Goal: Task Accomplishment & Management: Manage account settings

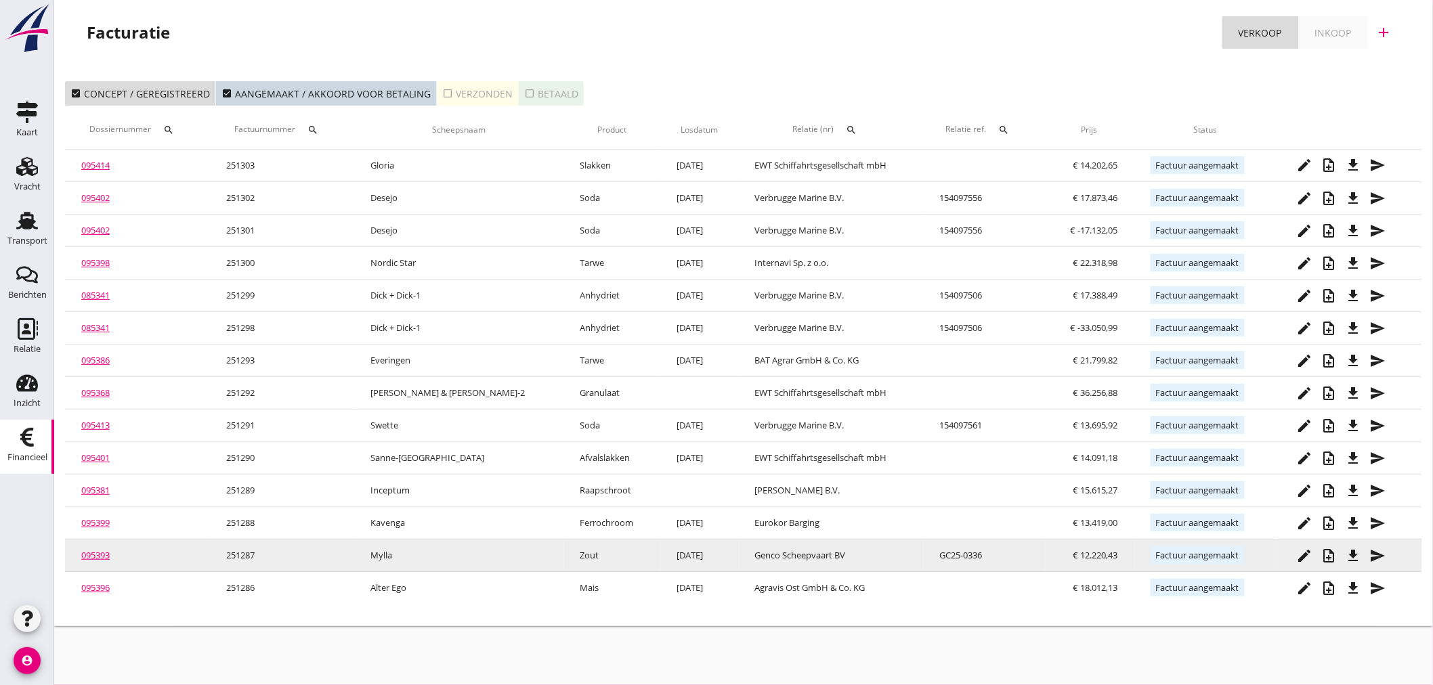
click at [336, 544] on tbody "095414 251303 [PERSON_NAME] [DATE] EWT Schiffahrtsgesellschaft mbH € 14.202,65 …" at bounding box center [743, 377] width 1357 height 455
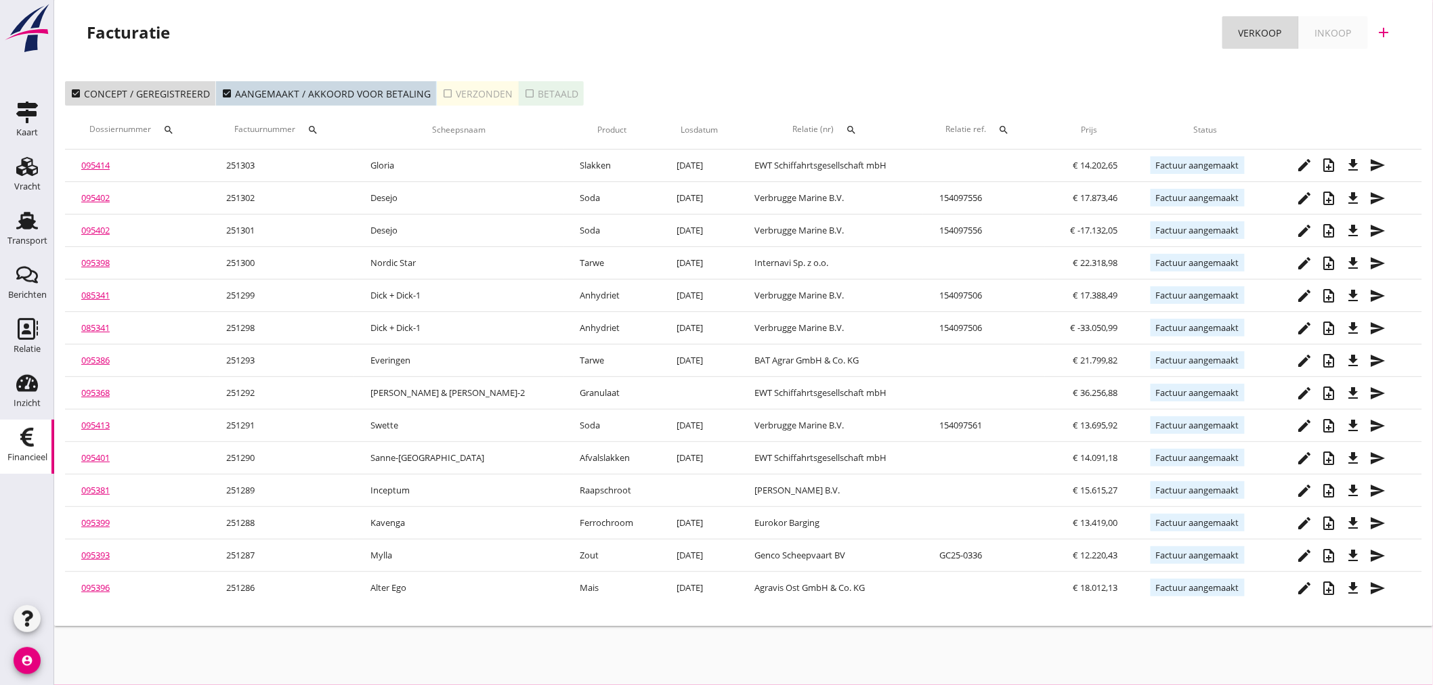
click at [635, 5] on div "Facturatie Verkoop Inkoop add" at bounding box center [743, 35] width 1378 height 70
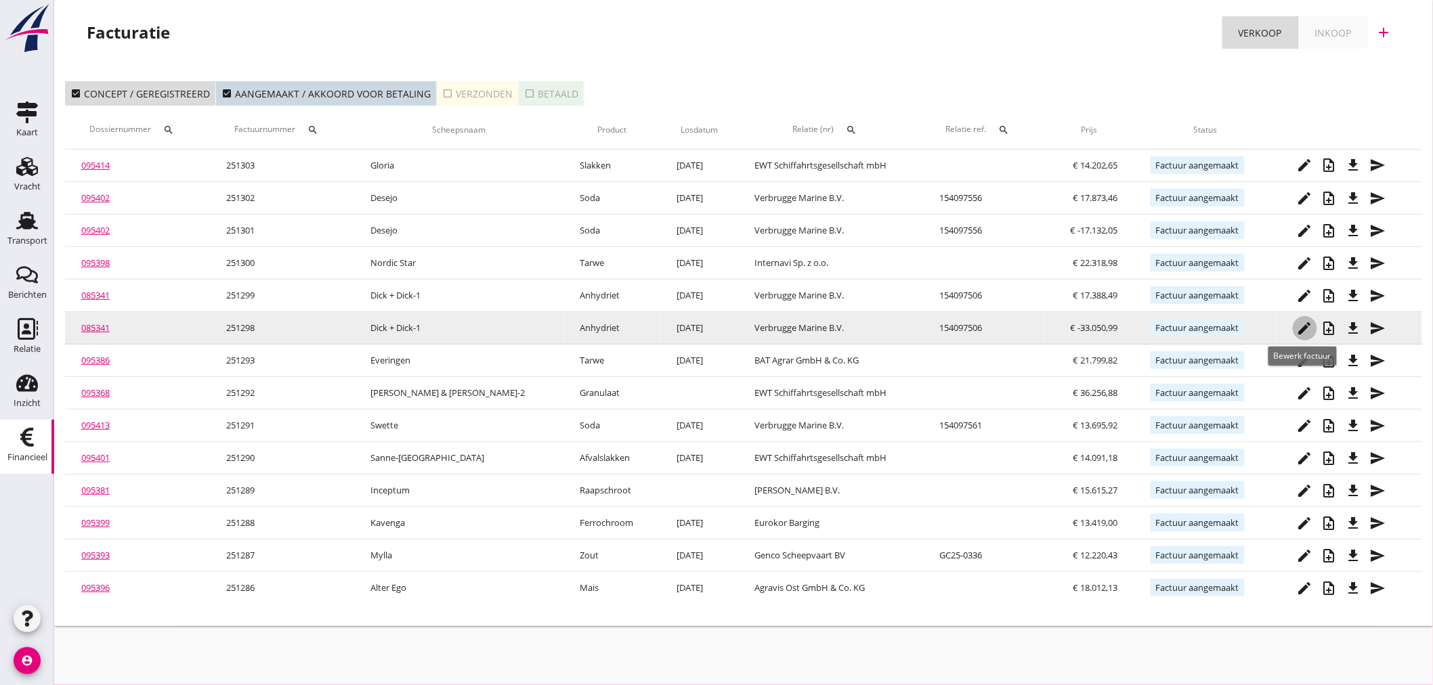
click at [1302, 329] on icon "edit" at bounding box center [1305, 328] width 16 height 16
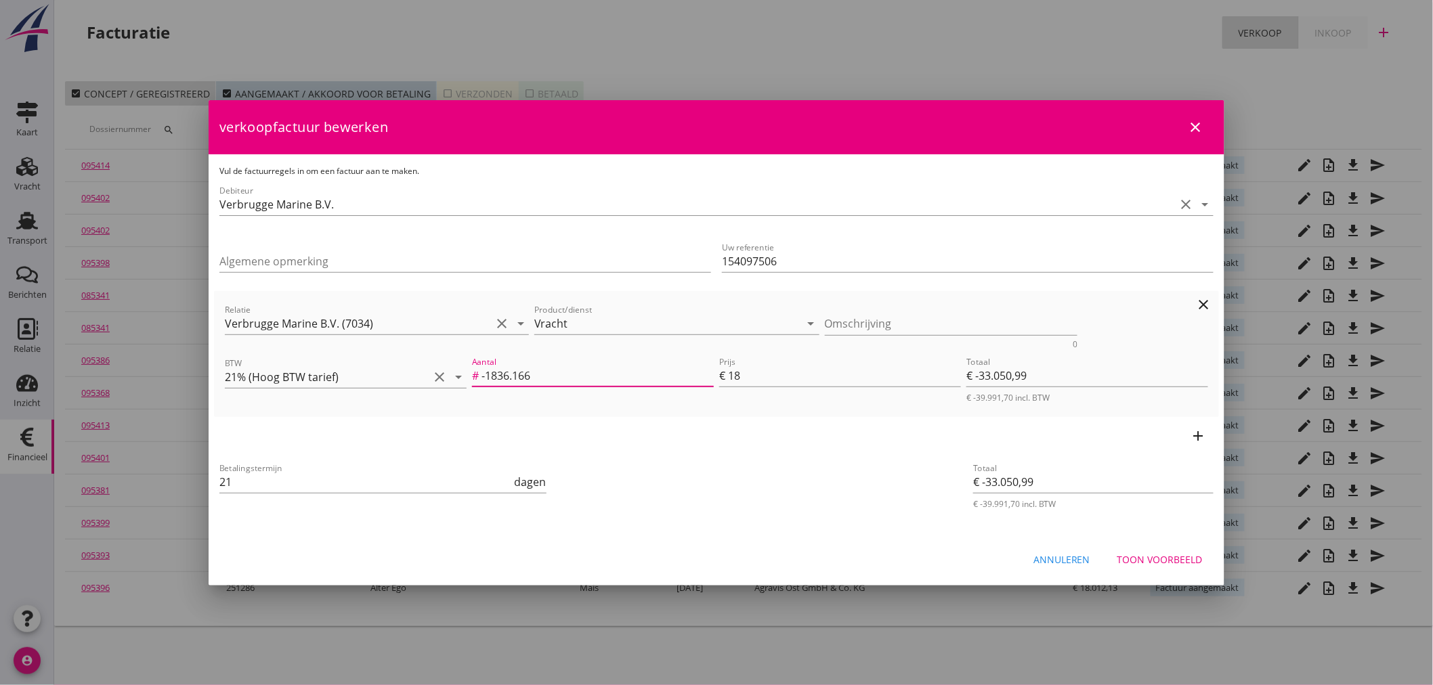
drag, startPoint x: 564, startPoint y: 364, endPoint x: 26, endPoint y: 383, distance: 538.6
click at [26, 383] on div "21% (Hoog BTW tarief) 9% (Laag BTW tarief) 0% (BTW vrij) 0% (BTW verlegd) Vrach…" at bounding box center [716, 342] width 1433 height 685
type input "0"
type input "€ 0,00"
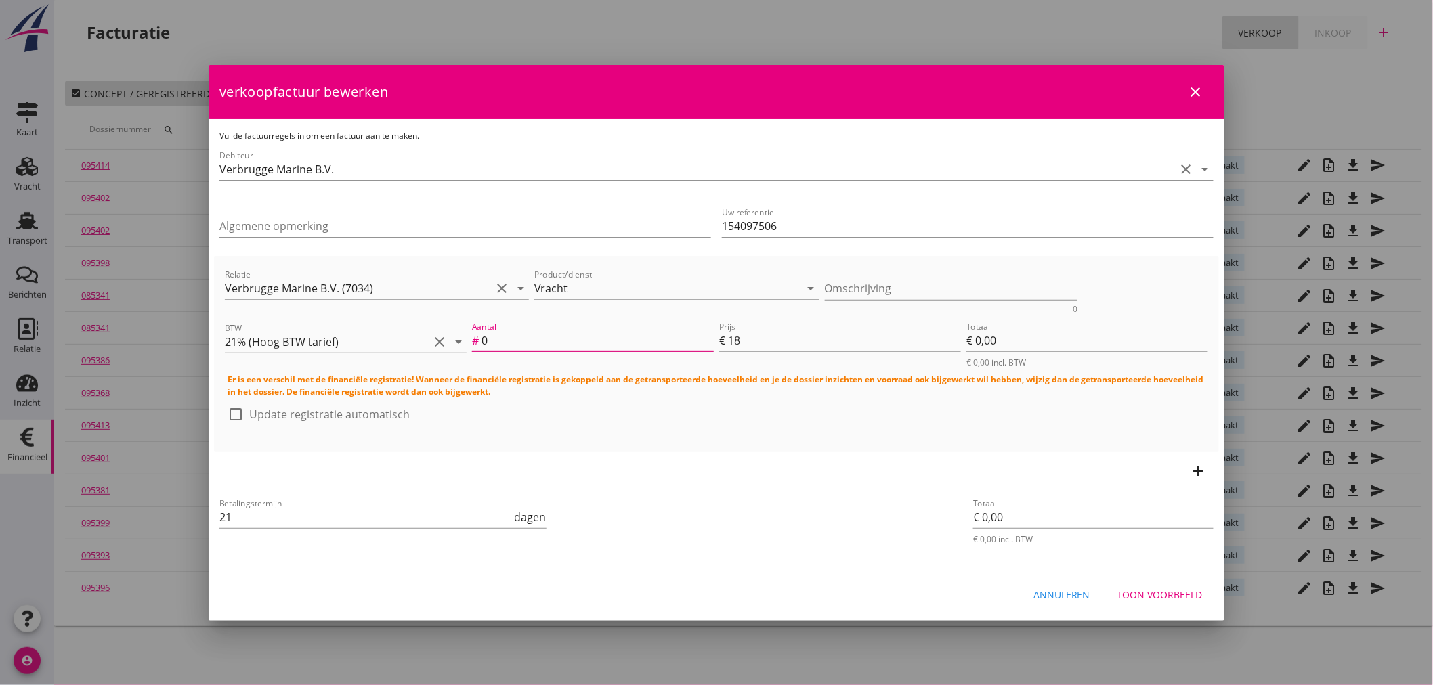
type input "0"
click at [1175, 594] on div "Toon voorbeeld" at bounding box center [1159, 595] width 85 height 14
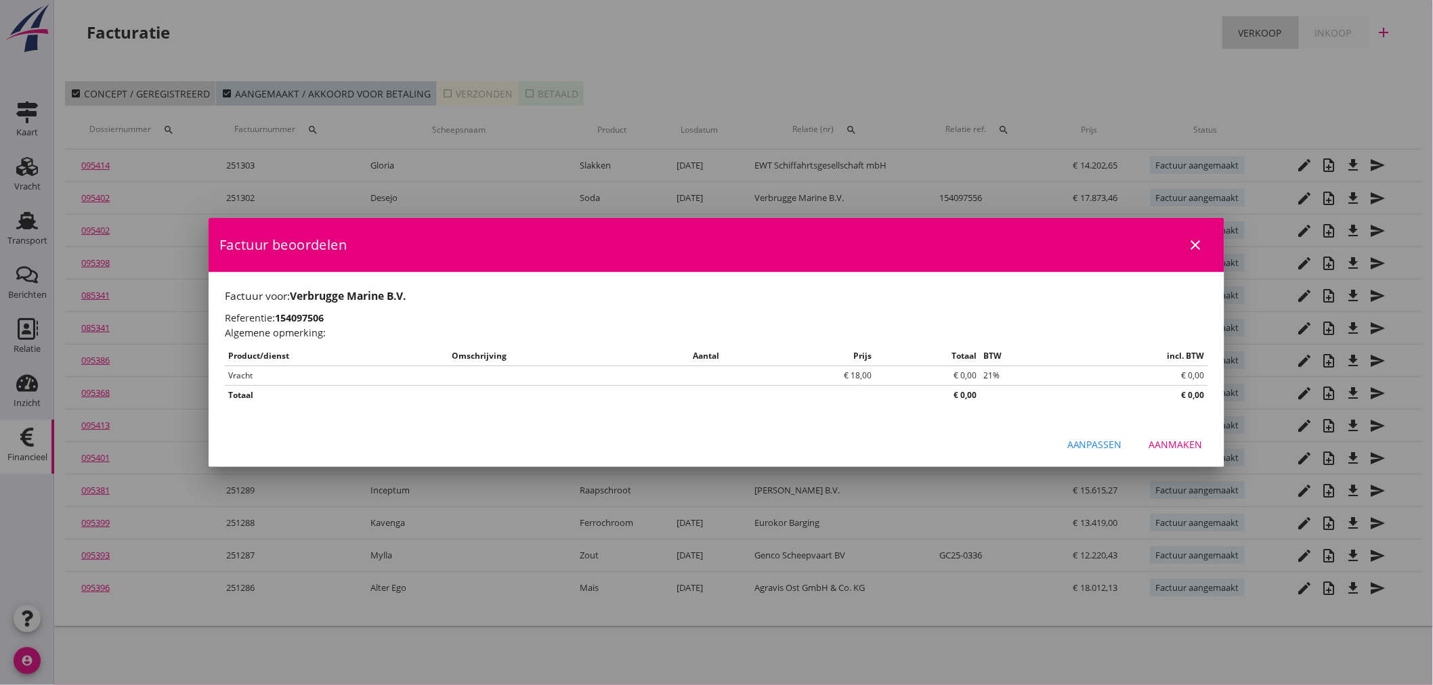
click at [1093, 438] on div "Aanpassen" at bounding box center [1094, 444] width 55 height 14
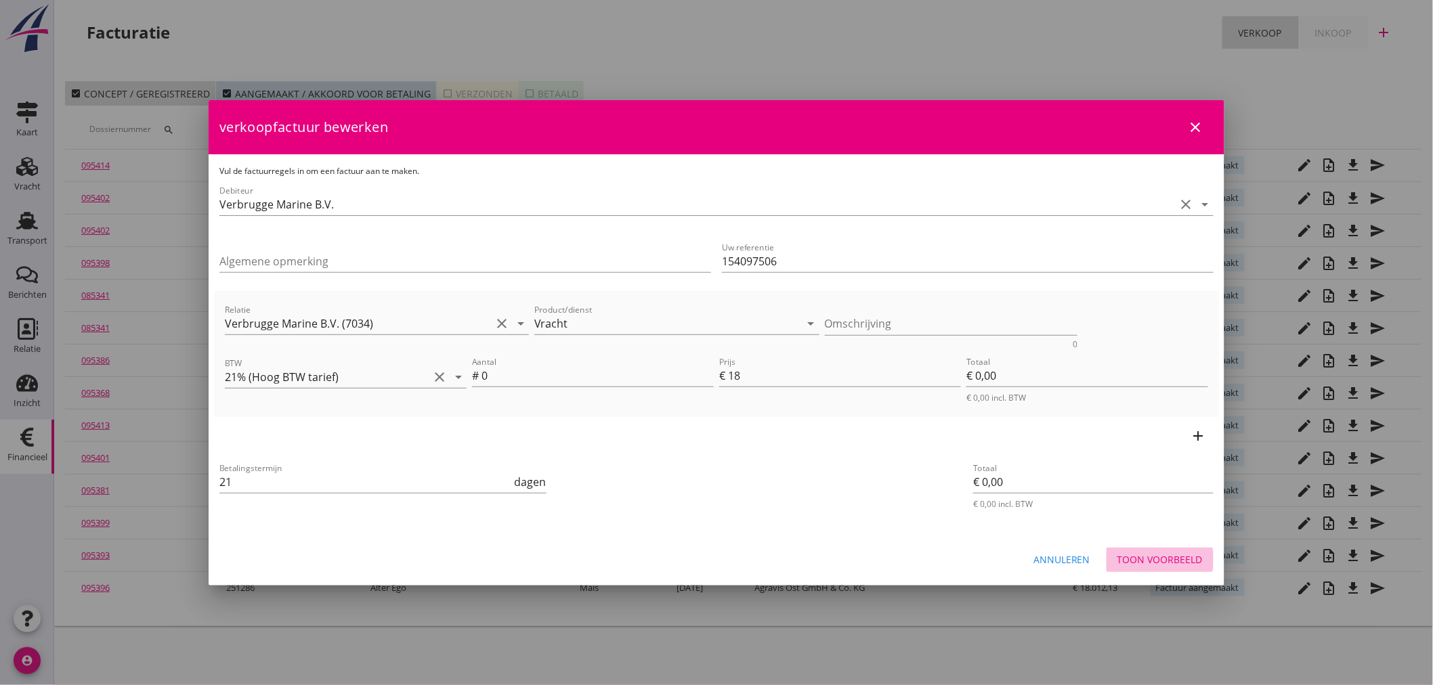
click at [1152, 550] on button "Toon voorbeeld" at bounding box center [1159, 560] width 107 height 24
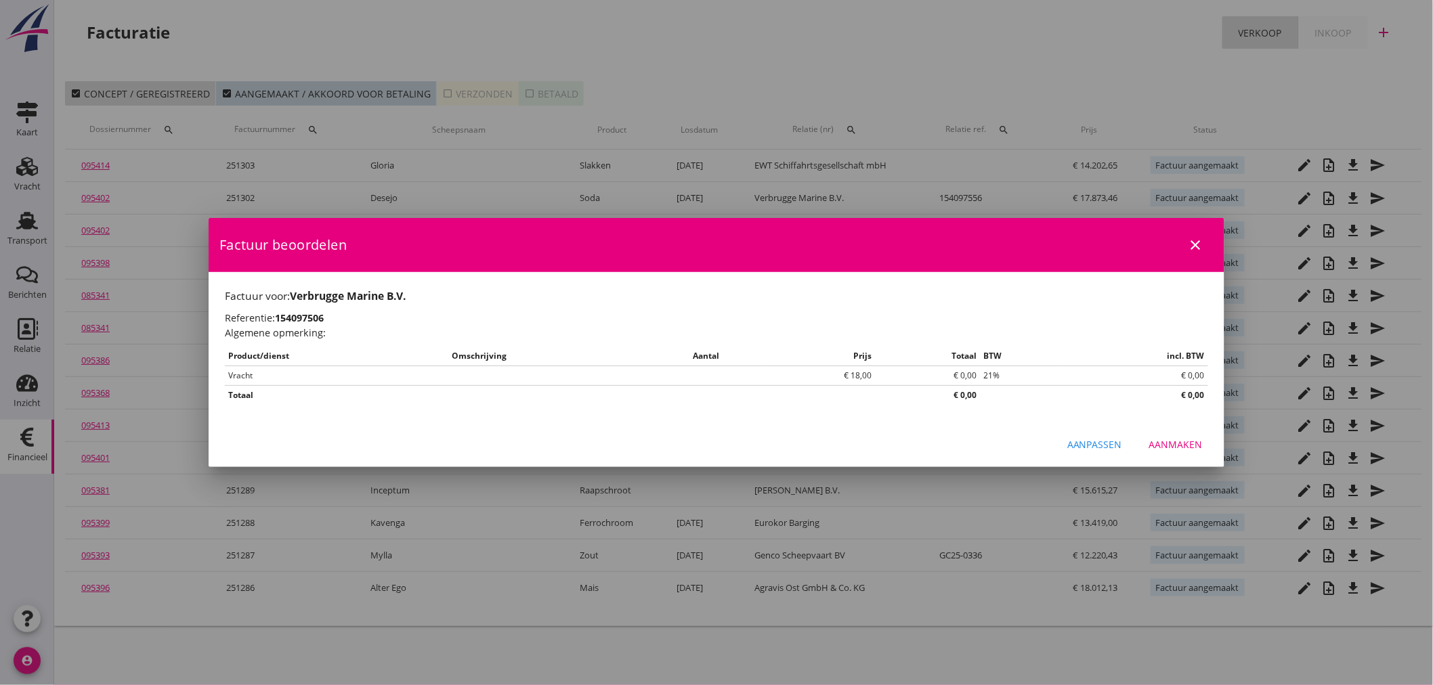
click at [1170, 442] on div "Aanmaken" at bounding box center [1175, 444] width 53 height 14
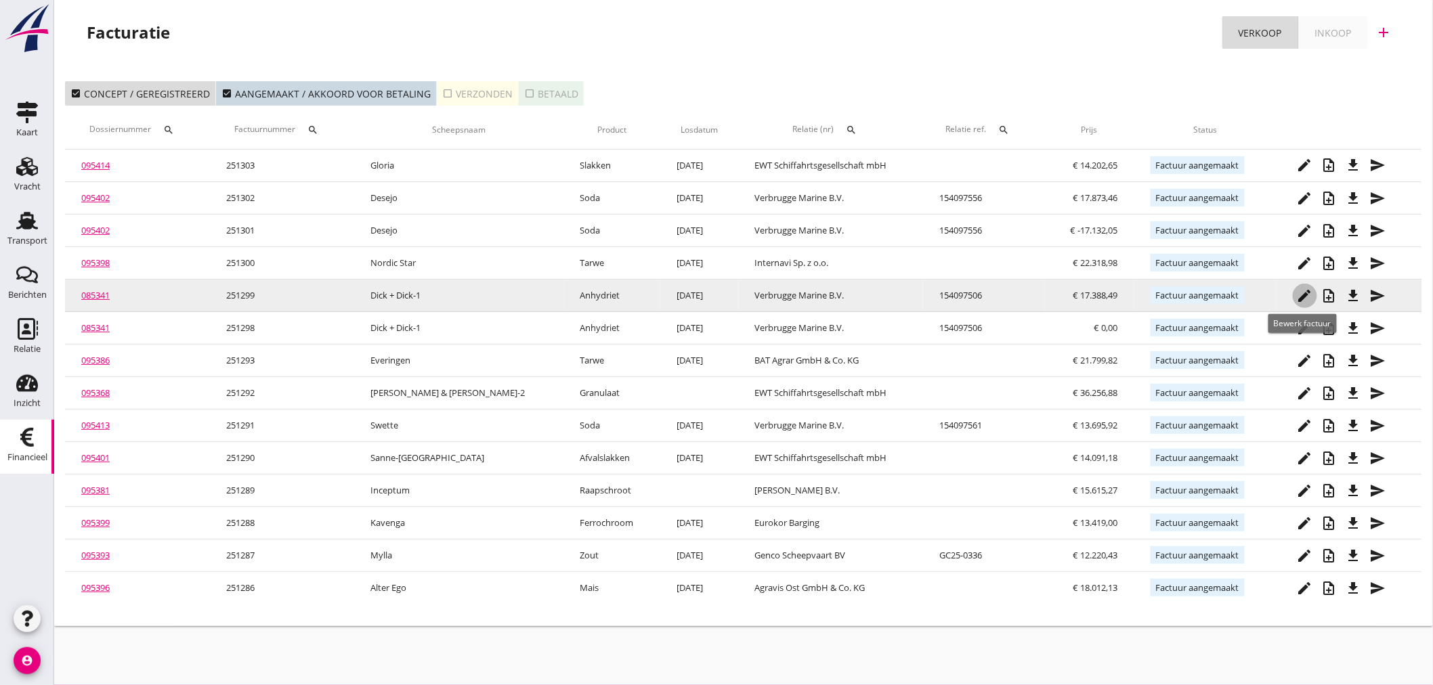
click at [1301, 292] on icon "edit" at bounding box center [1305, 296] width 16 height 16
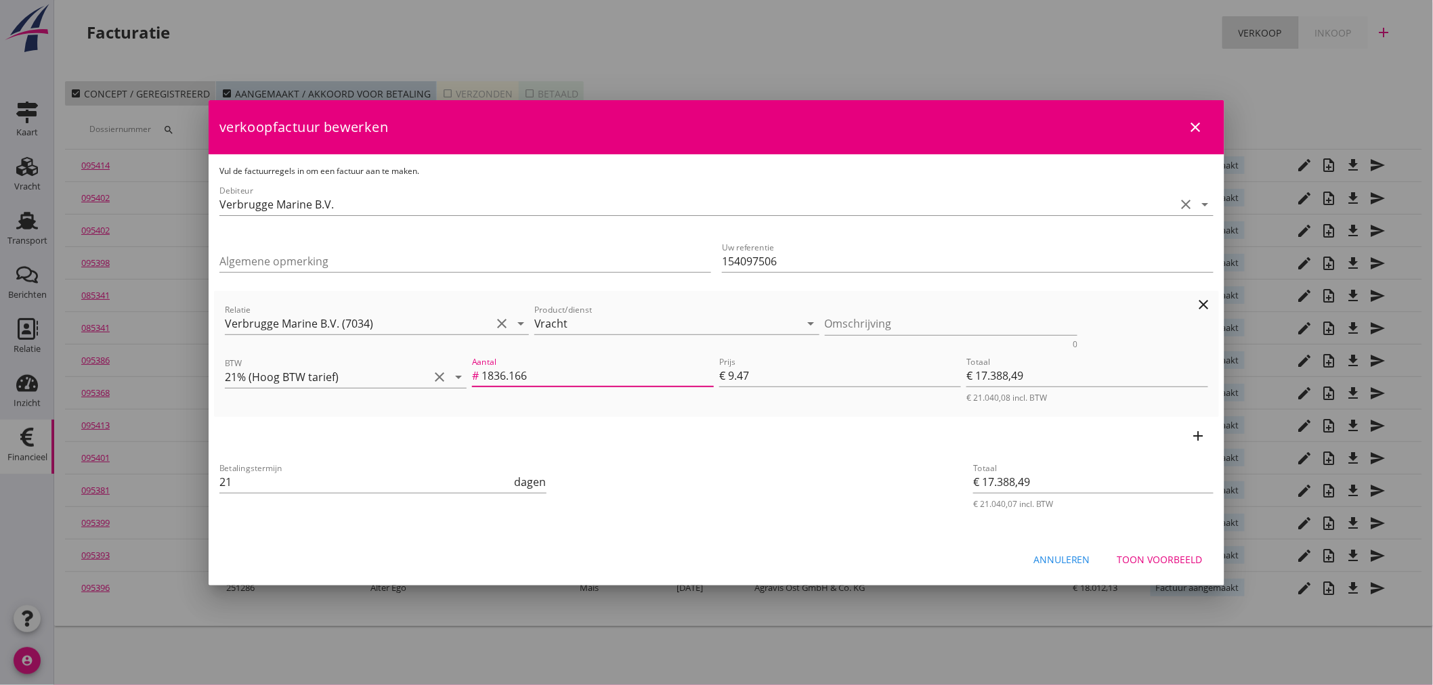
drag, startPoint x: 513, startPoint y: 378, endPoint x: 275, endPoint y: 349, distance: 240.0
click at [278, 351] on div "Relatie Verbrugge Marine B.V. (7034) clear arrow_drop_down Product/dienst Vrach…" at bounding box center [716, 354] width 994 height 115
type input "0"
type input "€ 0,00"
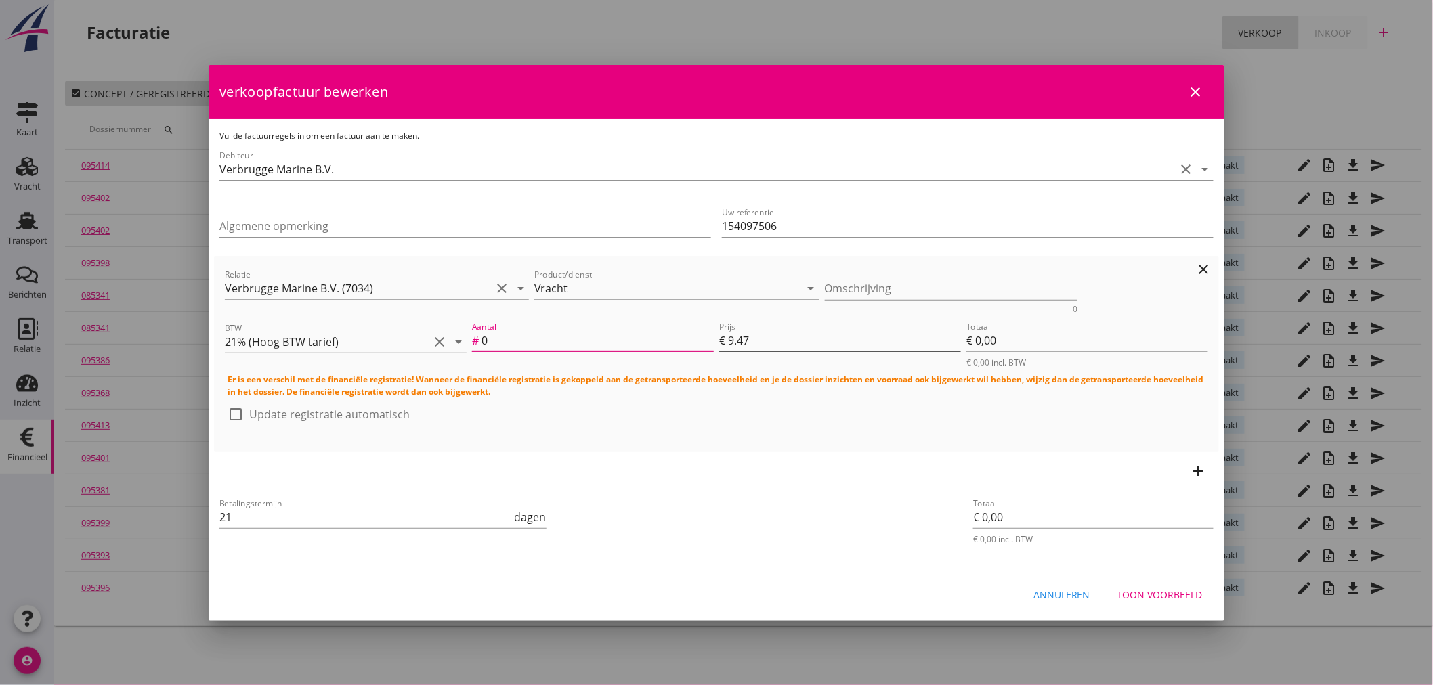
type input "0"
drag, startPoint x: 775, startPoint y: 343, endPoint x: 460, endPoint y: 328, distance: 314.5
click at [460, 328] on div "BTW 21% (Hoog BTW tarief) clear arrow_drop_down Aantal # 0 Prijs € 9.47 Totaal …" at bounding box center [716, 343] width 989 height 55
type input "0"
click at [1134, 592] on div "Toon voorbeeld" at bounding box center [1159, 595] width 85 height 14
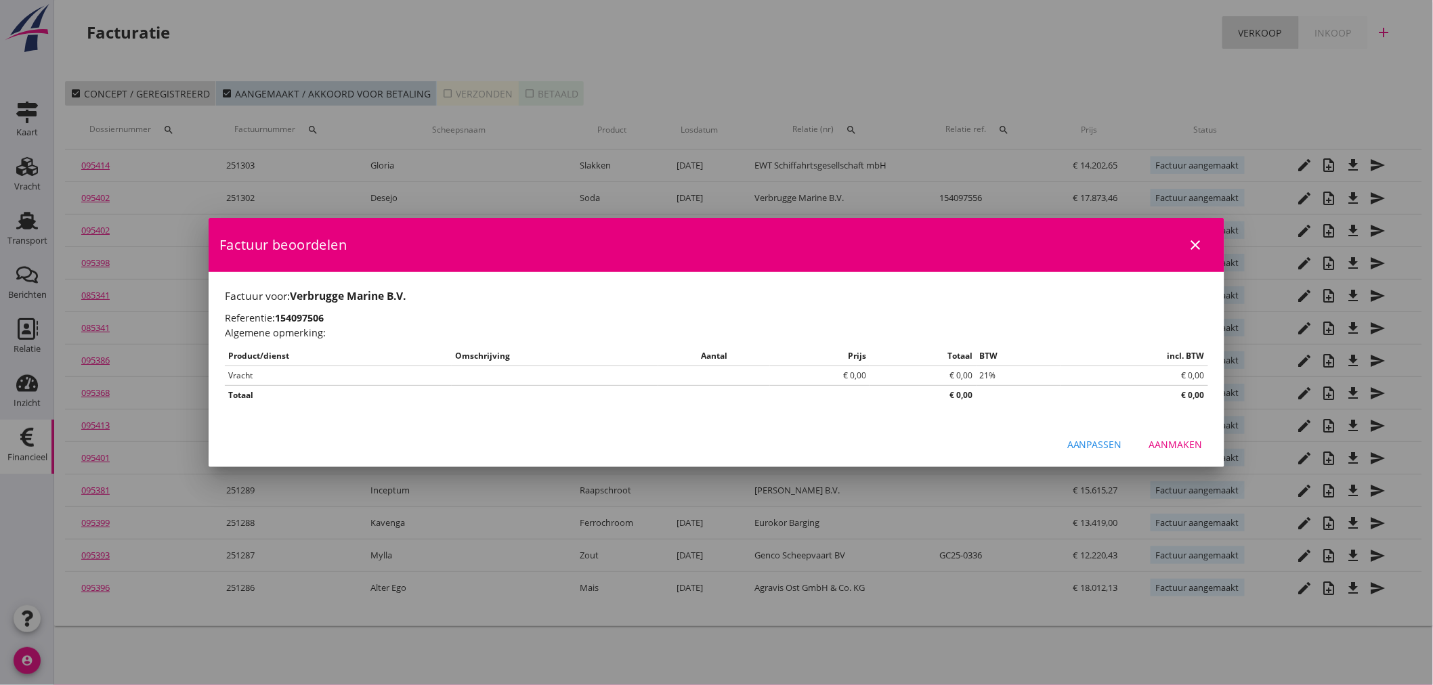
click at [1192, 449] on div "Aanmaken" at bounding box center [1175, 444] width 53 height 14
click at [1183, 439] on div "Aanpassen Aanmaken" at bounding box center [717, 444] width 1016 height 46
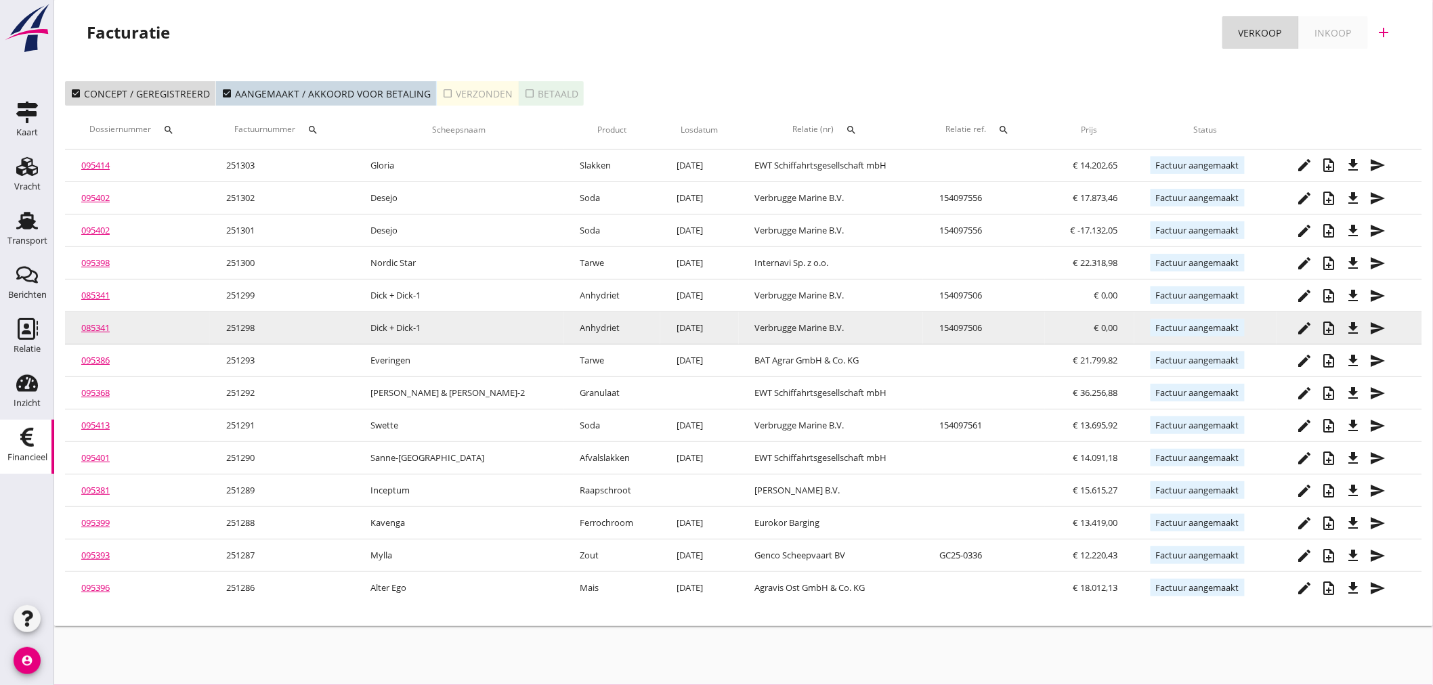
click at [1348, 329] on icon "file_download" at bounding box center [1353, 328] width 16 height 16
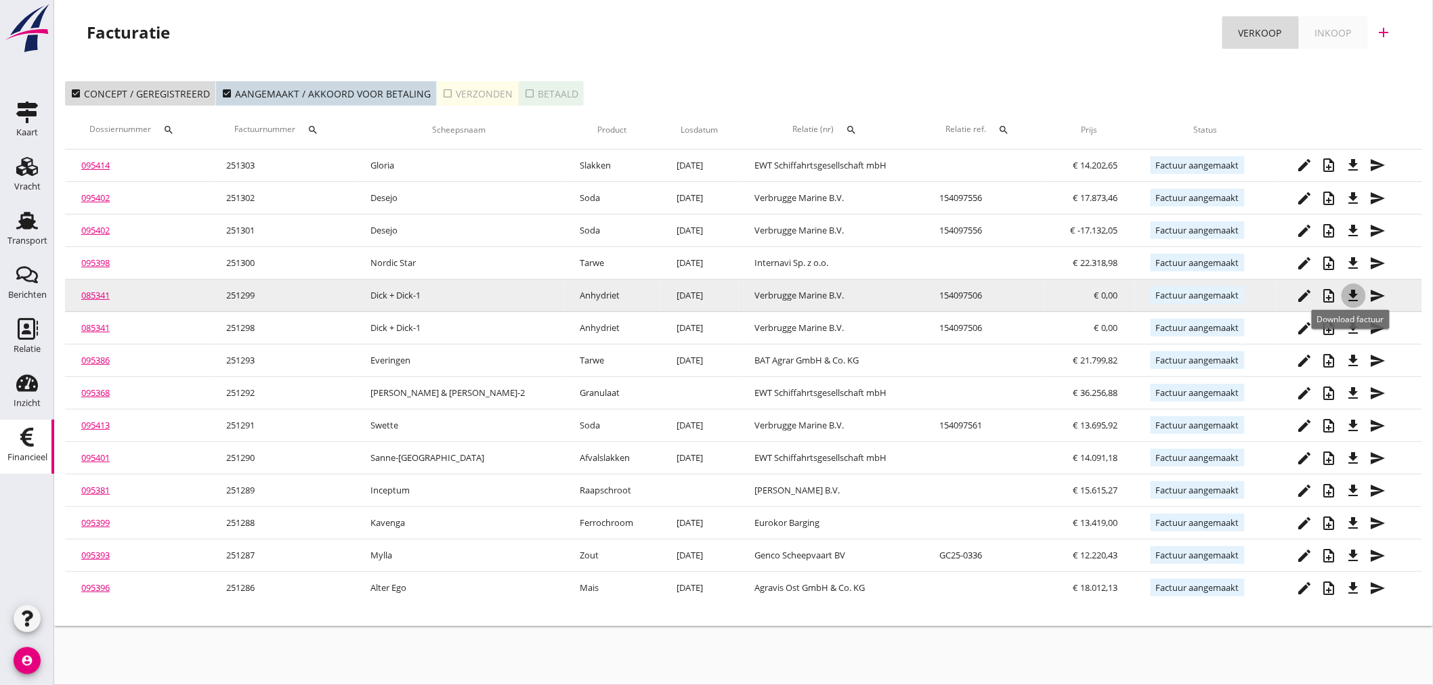
click at [1345, 297] on icon "file_download" at bounding box center [1353, 296] width 16 height 16
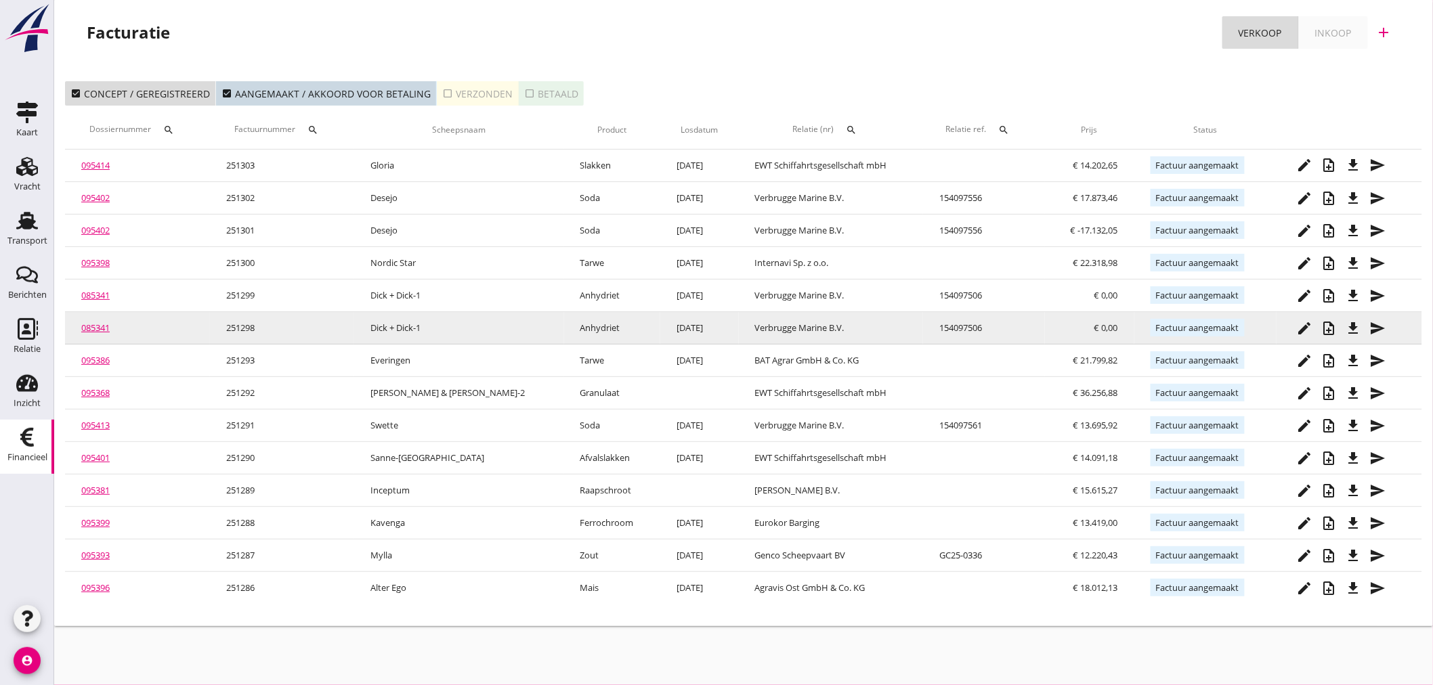
click at [100, 326] on link "085341" at bounding box center [95, 328] width 28 height 12
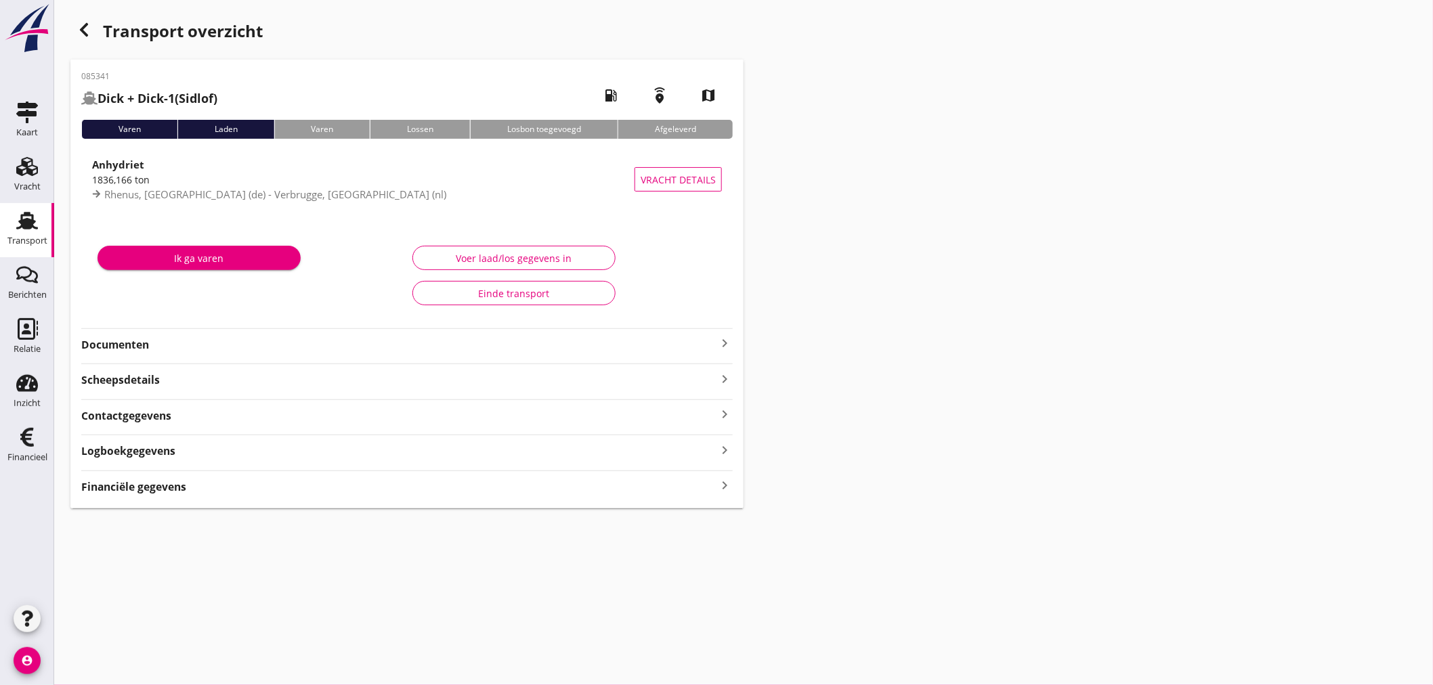
drag, startPoint x: 150, startPoint y: 490, endPoint x: 818, endPoint y: 490, distance: 667.6
click at [152, 490] on strong "Financiële gegevens" at bounding box center [133, 487] width 105 height 16
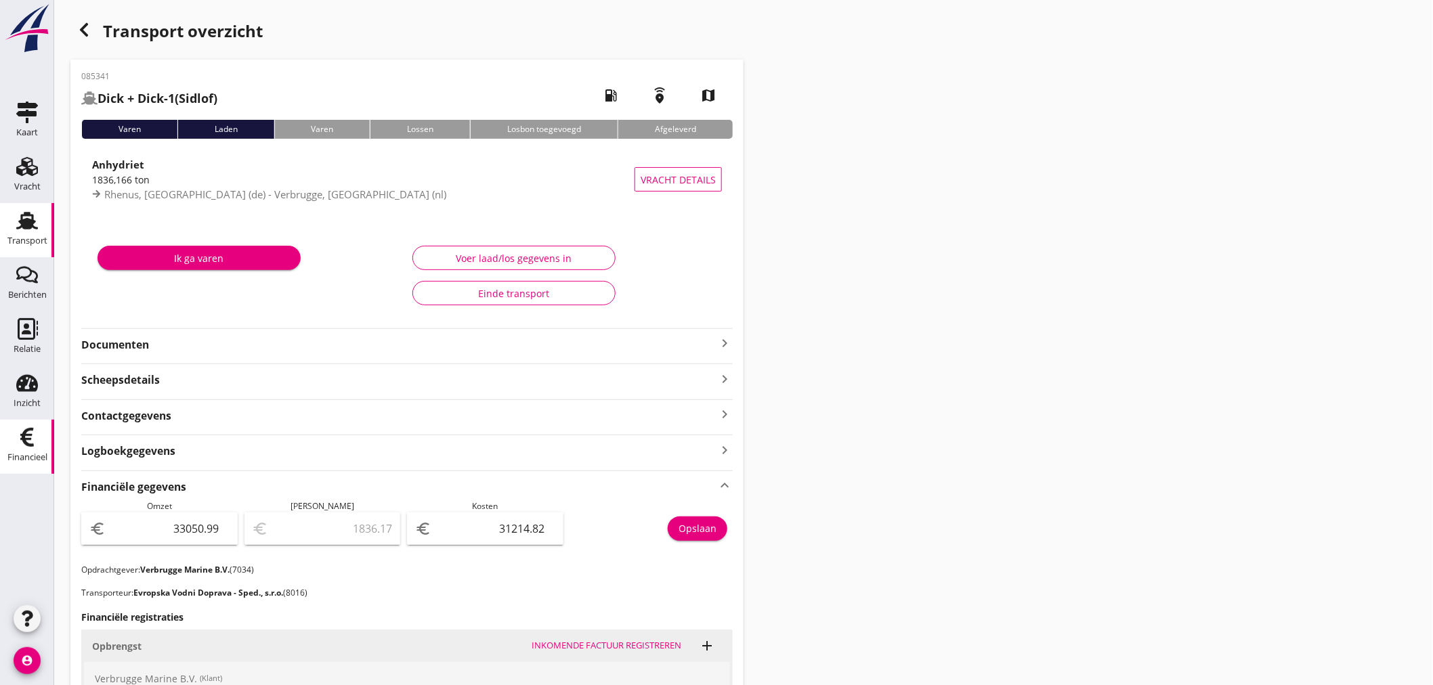
click at [21, 453] on div "Financieel" at bounding box center [27, 457] width 40 height 9
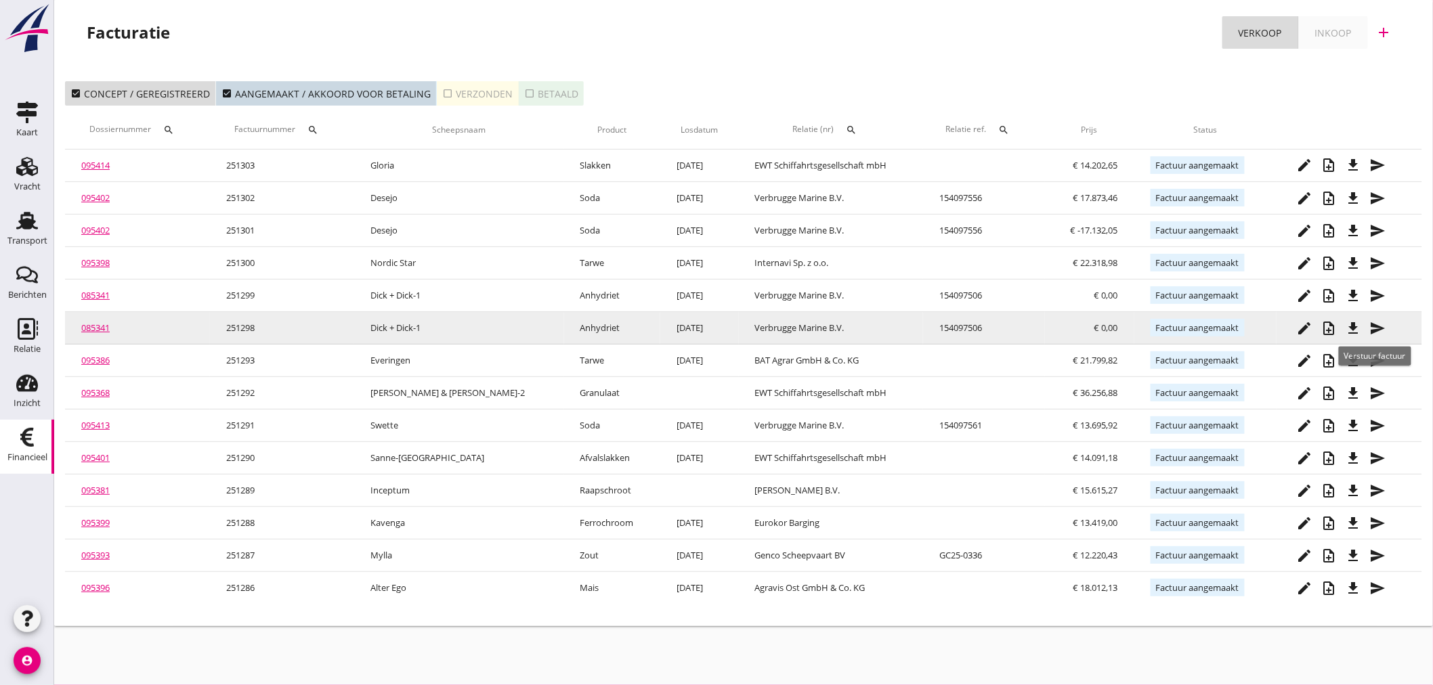
click at [1378, 328] on icon "send" at bounding box center [1378, 328] width 16 height 16
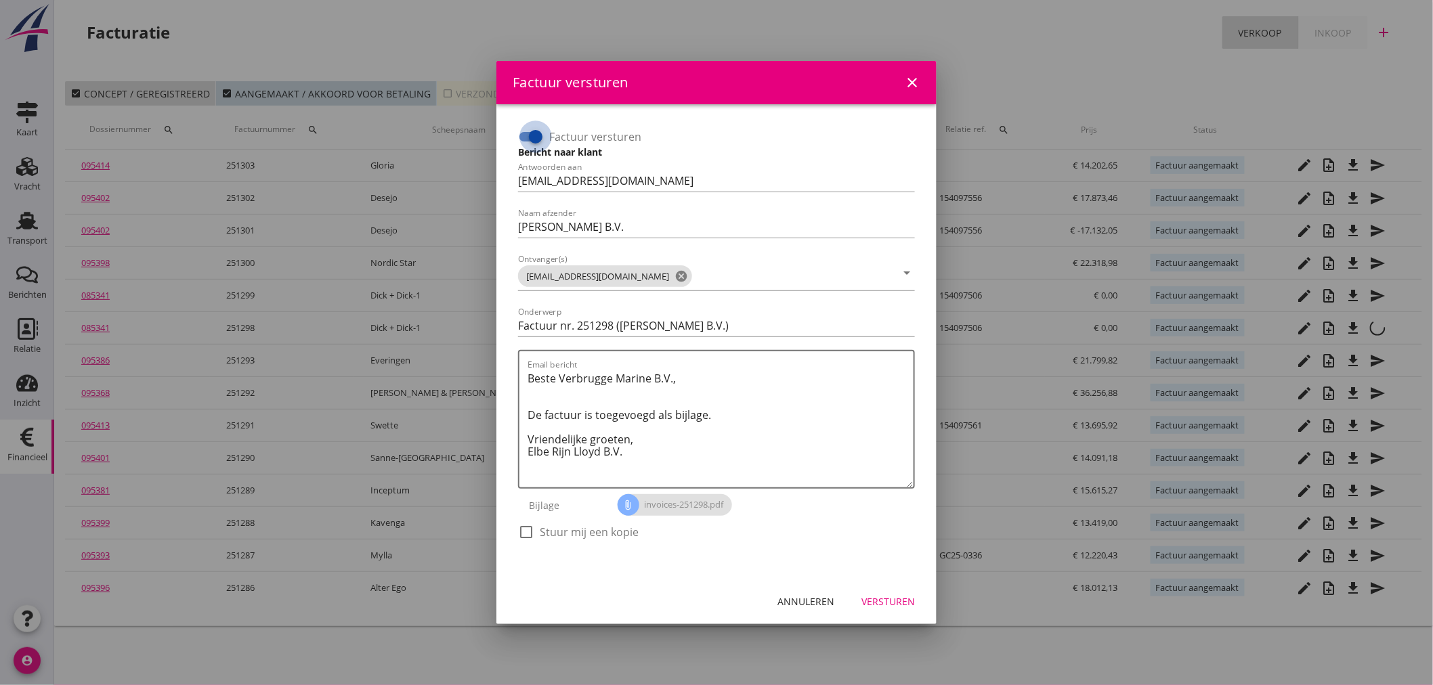
drag, startPoint x: 539, startPoint y: 131, endPoint x: 615, endPoint y: 200, distance: 102.6
click at [538, 132] on div at bounding box center [535, 136] width 23 height 23
checkbox input "false"
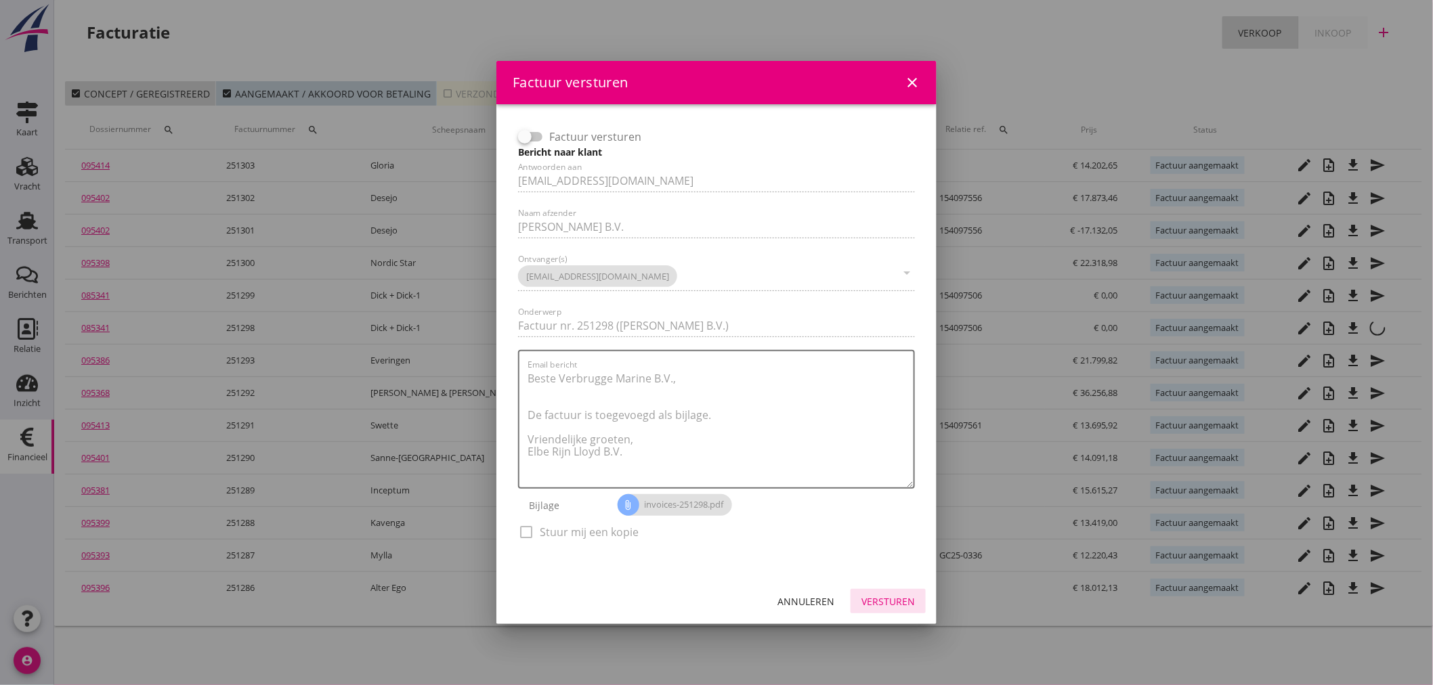
drag, startPoint x: 879, startPoint y: 605, endPoint x: 882, endPoint y: 596, distance: 8.8
click at [881, 601] on div "Versturen" at bounding box center [887, 601] width 53 height 14
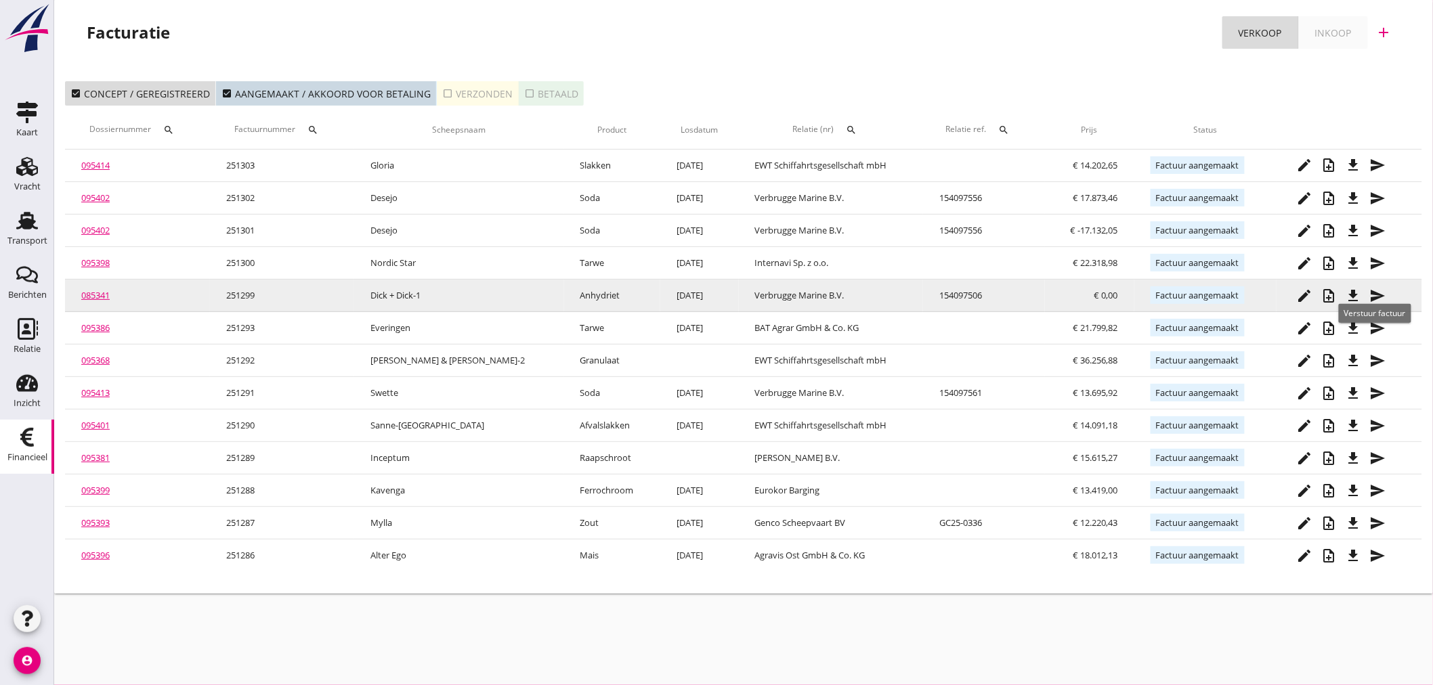
click at [1372, 293] on icon "send" at bounding box center [1378, 296] width 16 height 16
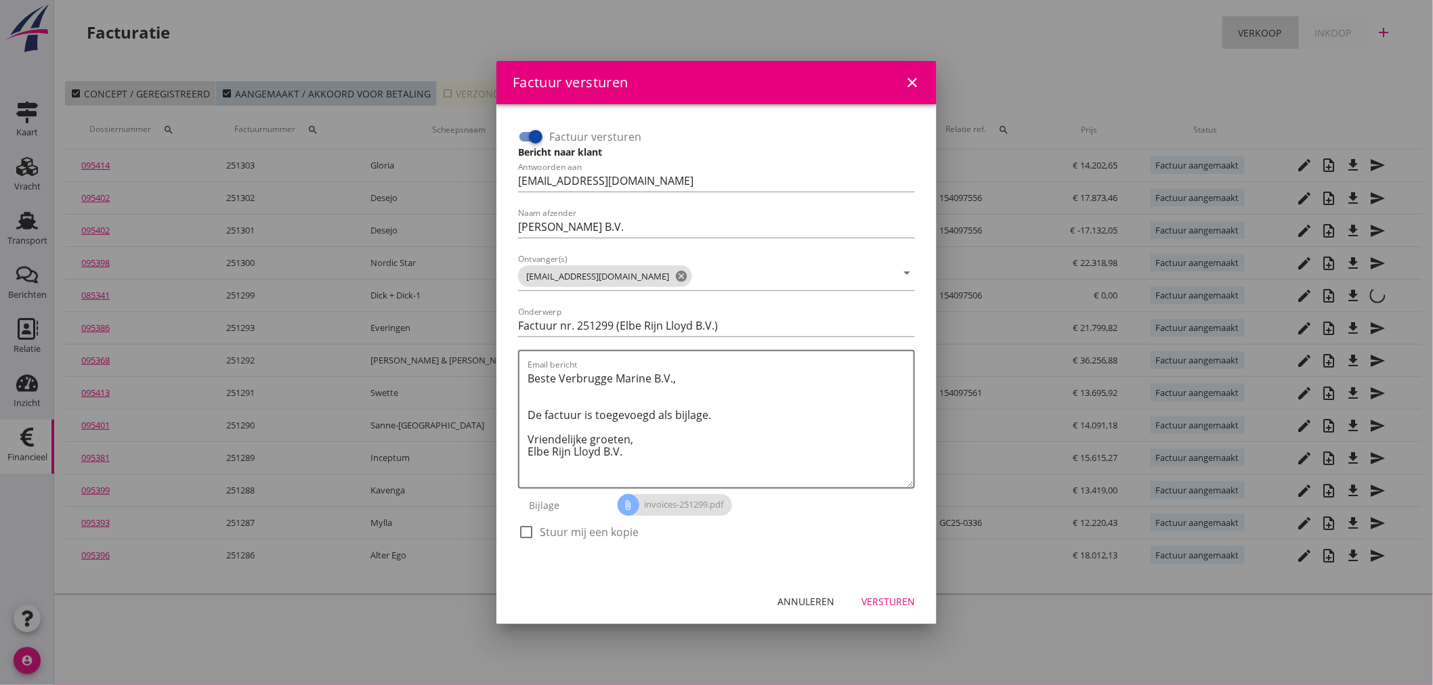
click at [536, 137] on div at bounding box center [535, 136] width 23 height 23
checkbox input "false"
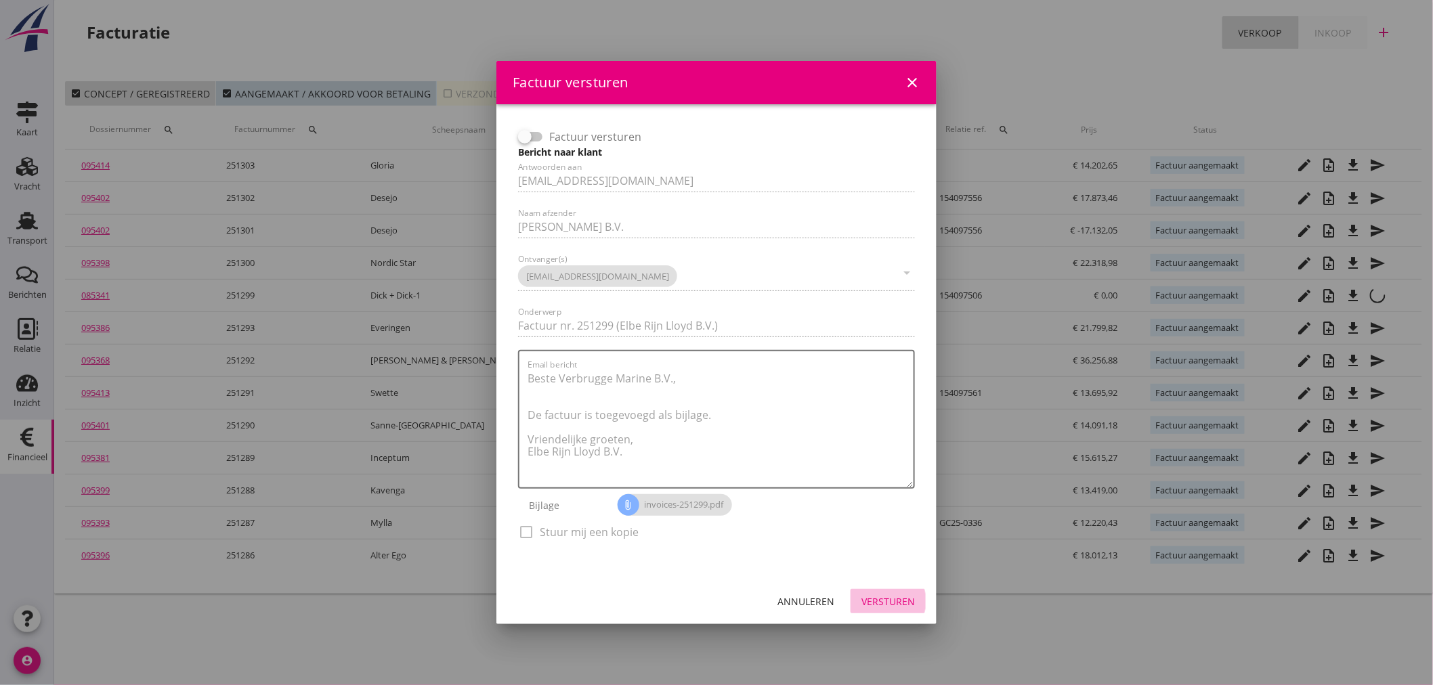
click at [903, 597] on div "Versturen" at bounding box center [887, 601] width 53 height 14
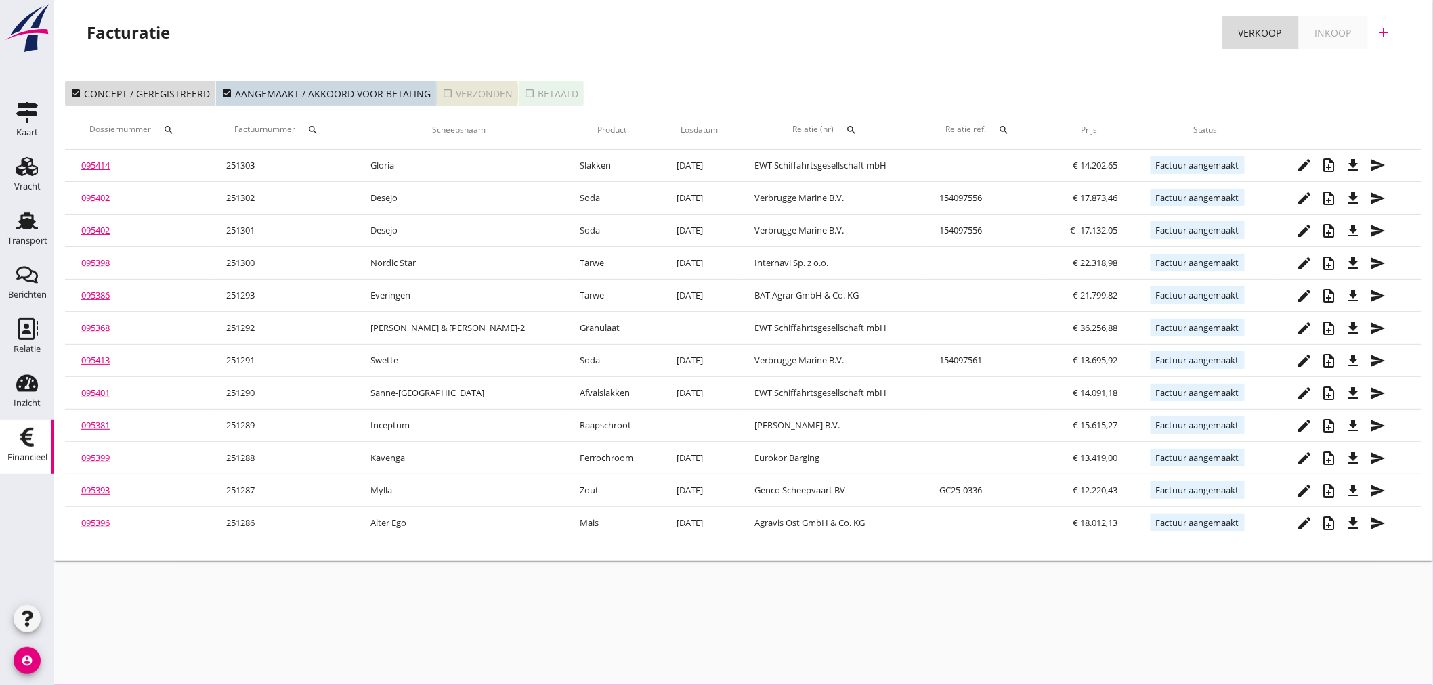
click at [442, 93] on icon "check_box_outline_blank" at bounding box center [447, 93] width 11 height 11
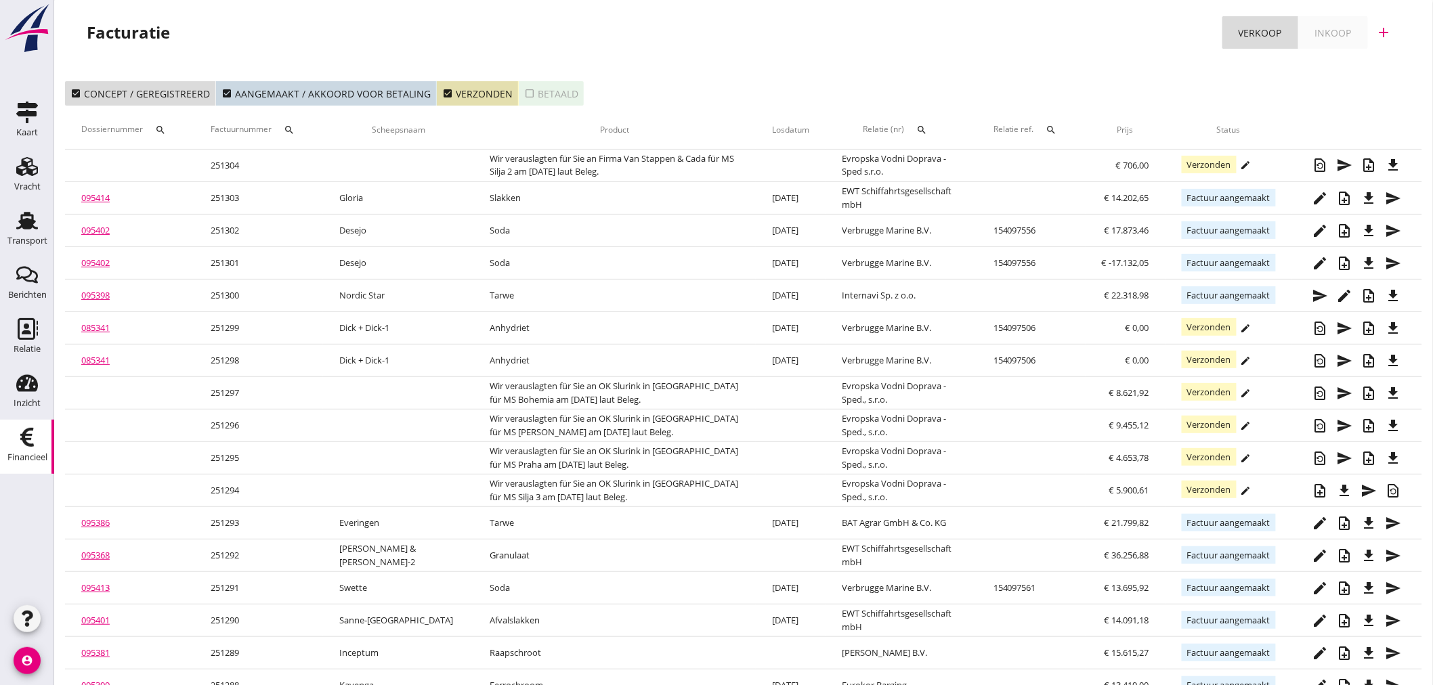
click at [293, 129] on icon "search" at bounding box center [289, 130] width 11 height 11
click at [301, 163] on input "Zoeken op factuurnummer..." at bounding box center [357, 169] width 141 height 22
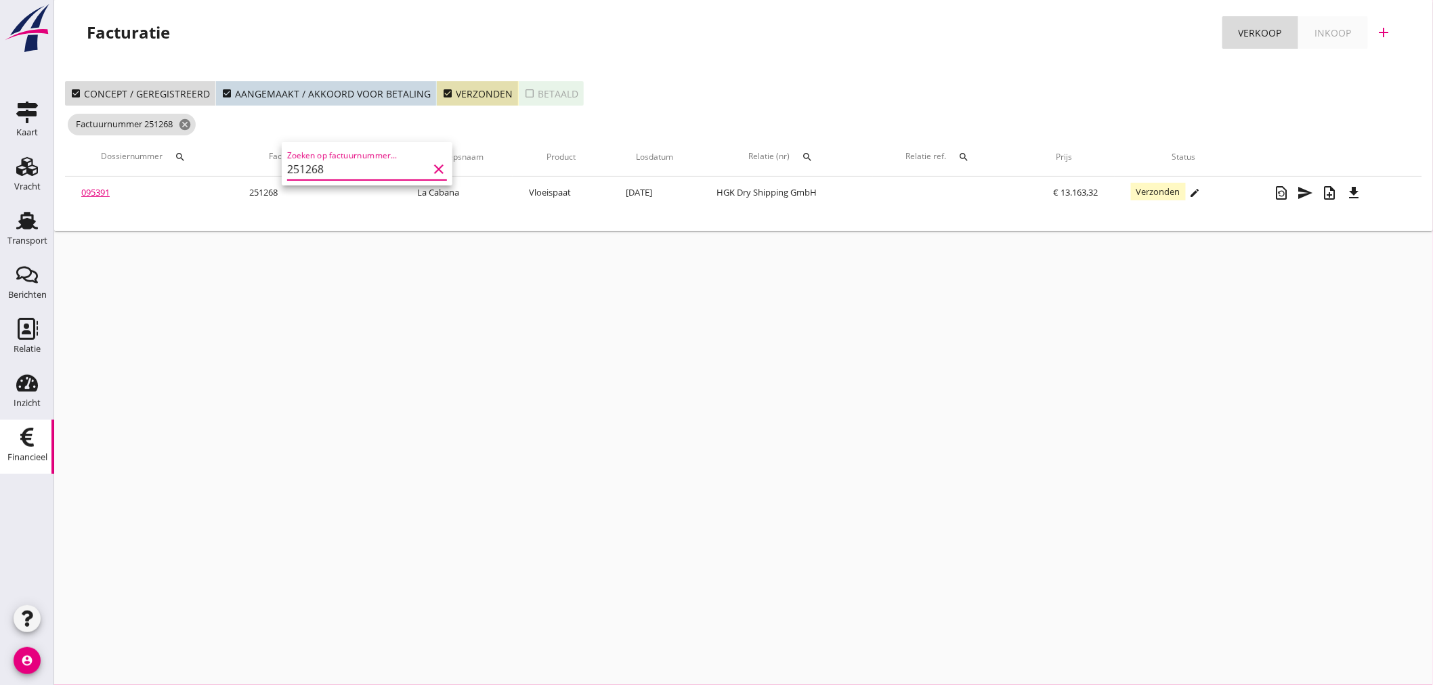
type input "251268"
drag, startPoint x: 440, startPoint y: 333, endPoint x: 448, endPoint y: 265, distance: 68.2
click at [443, 324] on div "cancel You are impersonating another user. Facturatie Verkoop Inkoop add check_…" at bounding box center [743, 342] width 1378 height 685
click at [442, 93] on icon "check_box" at bounding box center [447, 93] width 11 height 11
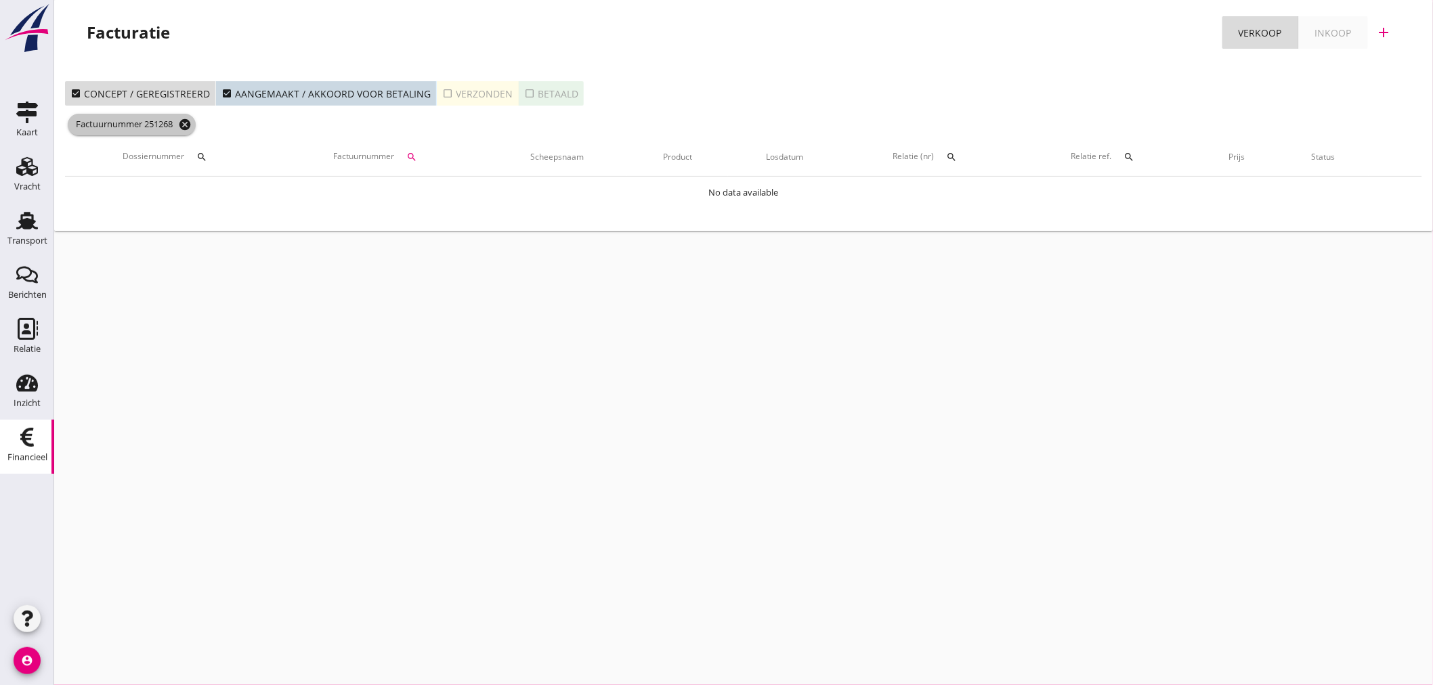
click at [188, 130] on icon "cancel" at bounding box center [185, 125] width 14 height 14
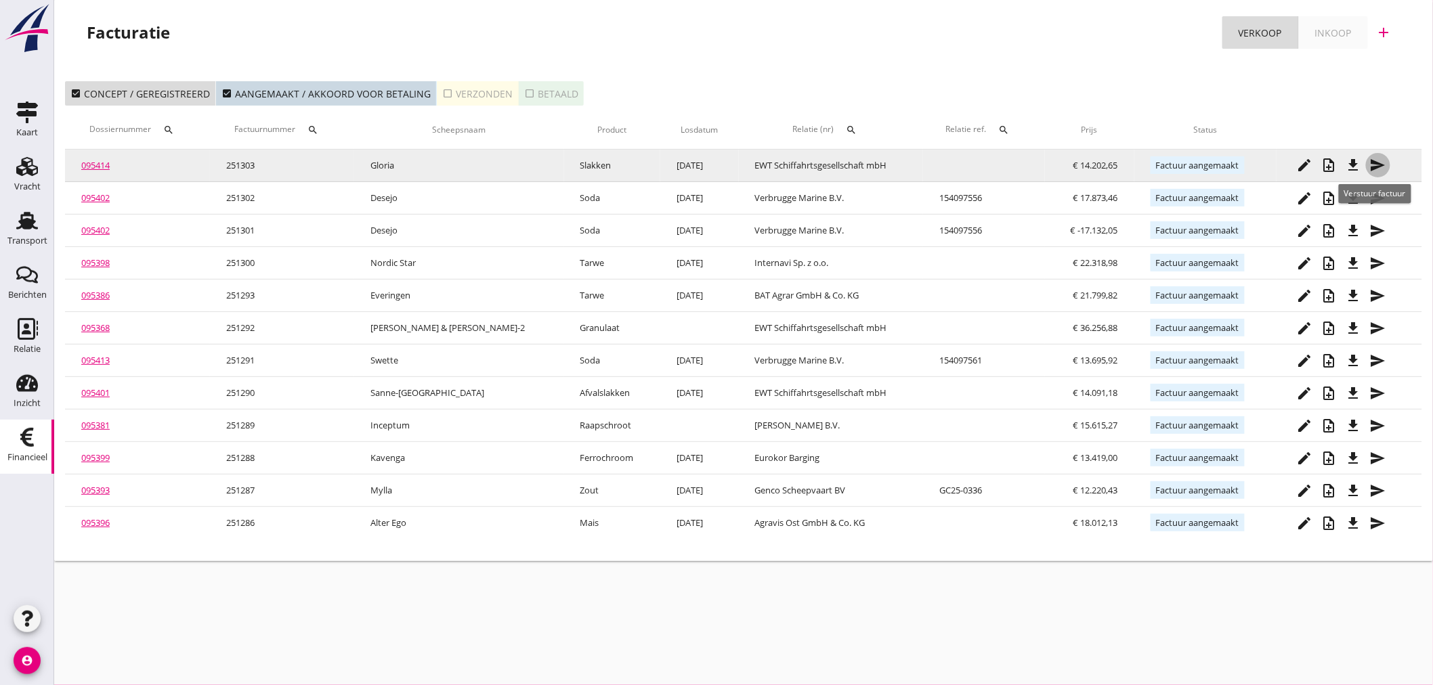
click at [1372, 164] on icon "send" at bounding box center [1378, 165] width 16 height 16
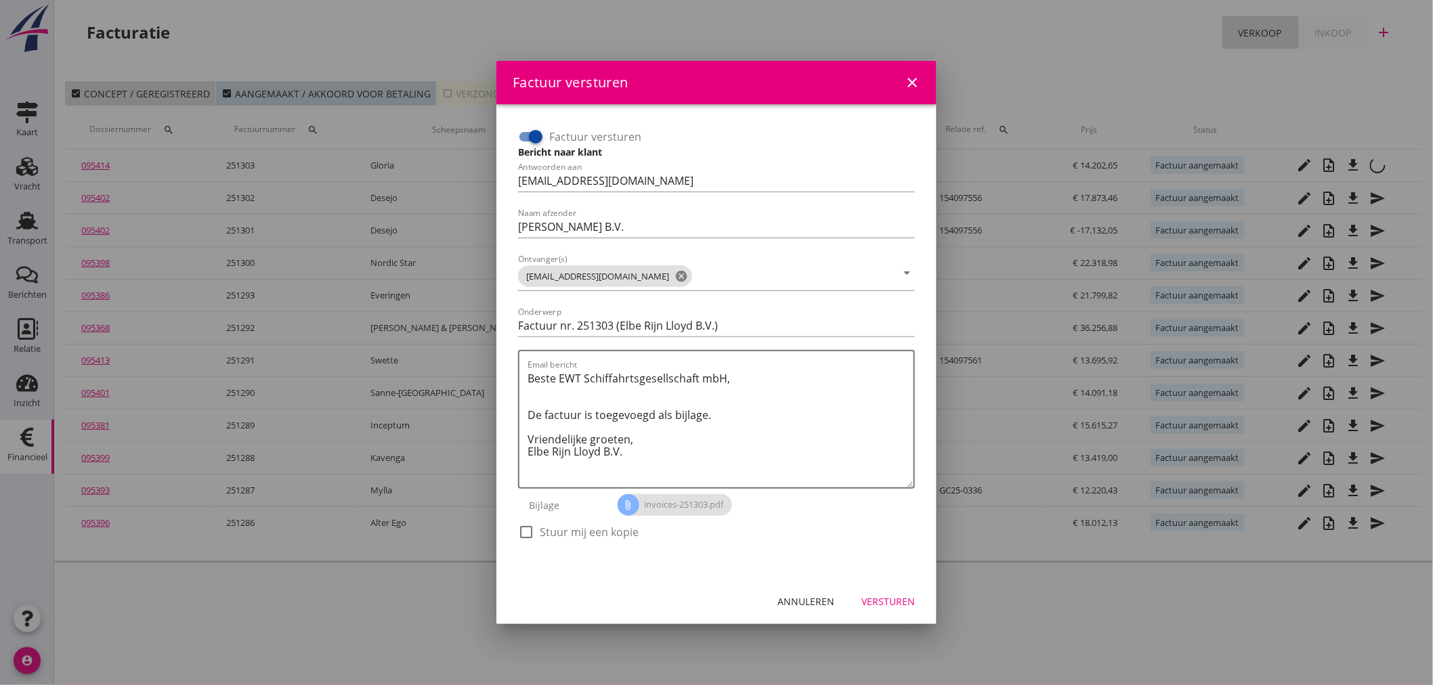
click at [525, 527] on div at bounding box center [526, 532] width 23 height 23
checkbox input "true"
click at [890, 601] on div "Versturen" at bounding box center [887, 601] width 53 height 14
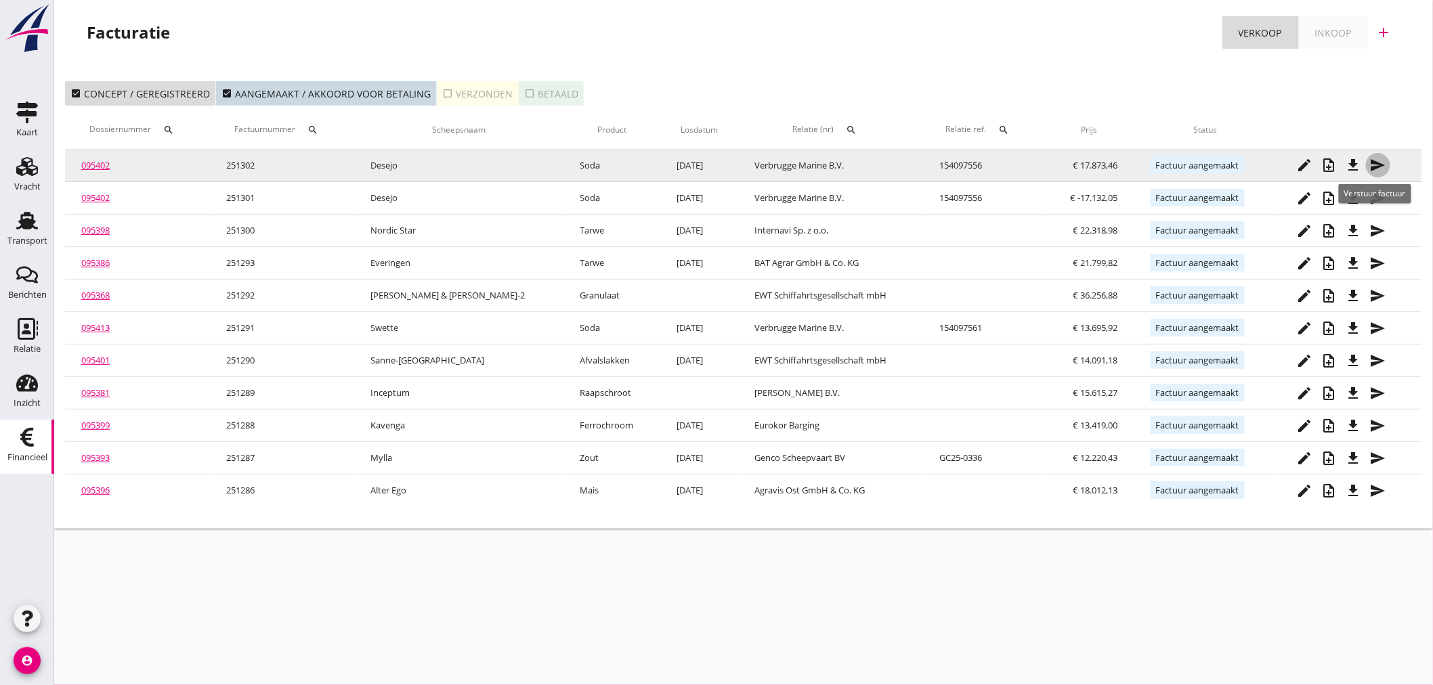
click at [1370, 164] on icon "send" at bounding box center [1378, 165] width 16 height 16
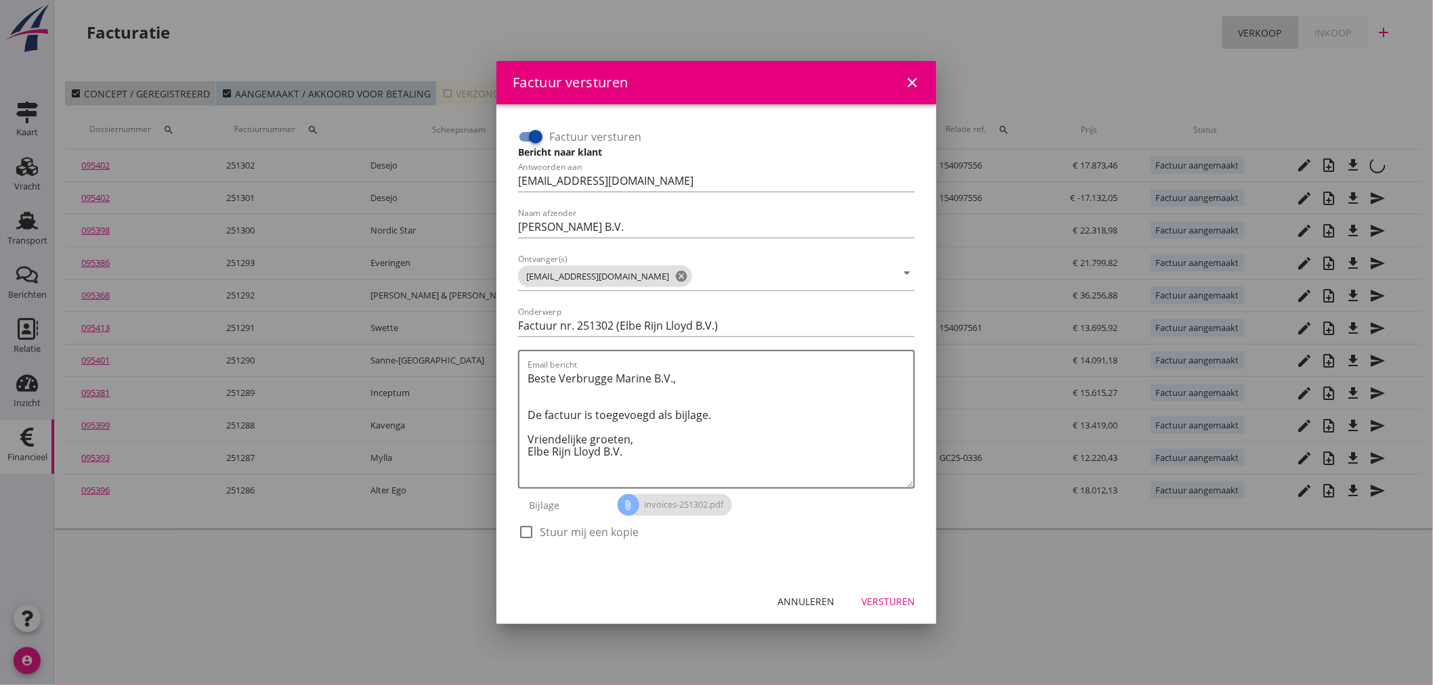
drag, startPoint x: 553, startPoint y: 535, endPoint x: 734, endPoint y: 562, distance: 182.8
click at [553, 532] on label "Stuur mij een kopie" at bounding box center [589, 532] width 99 height 14
checkbox input "true"
click at [902, 603] on div "Versturen" at bounding box center [887, 601] width 53 height 14
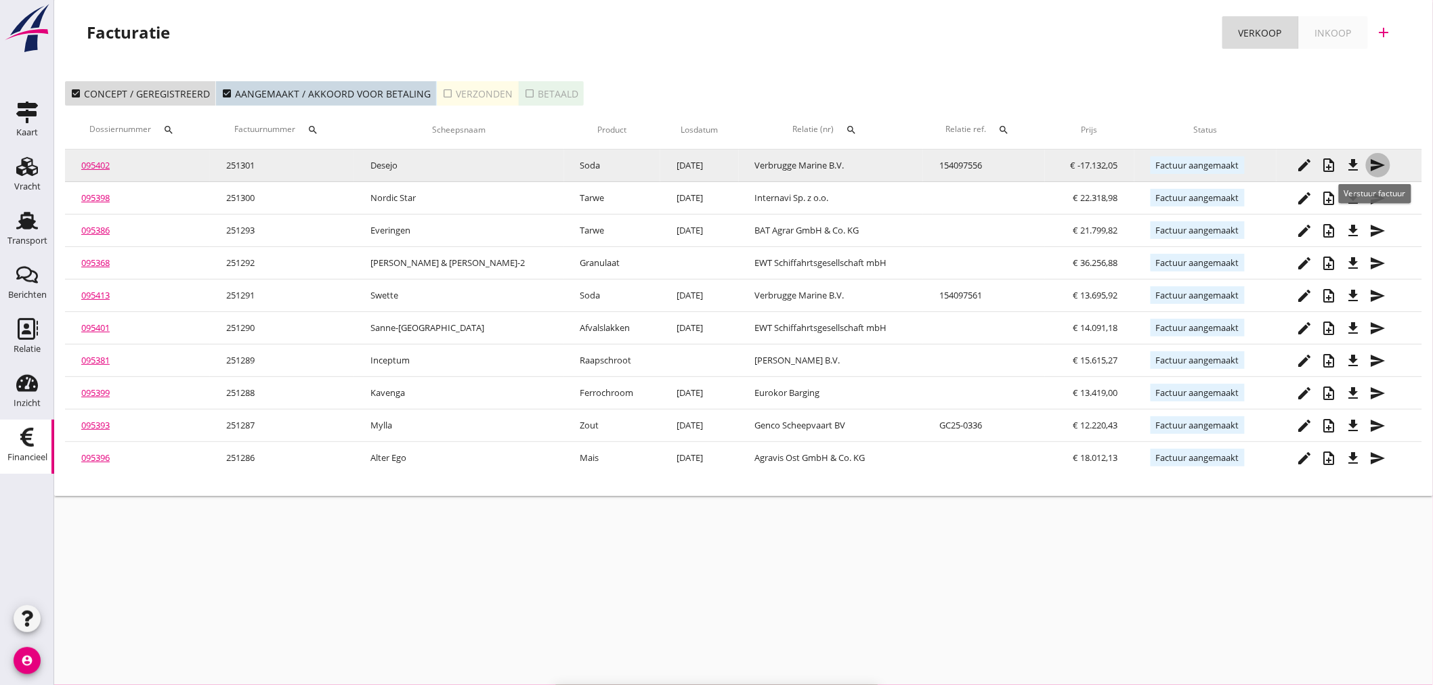
click at [1378, 165] on icon "send" at bounding box center [1378, 165] width 16 height 16
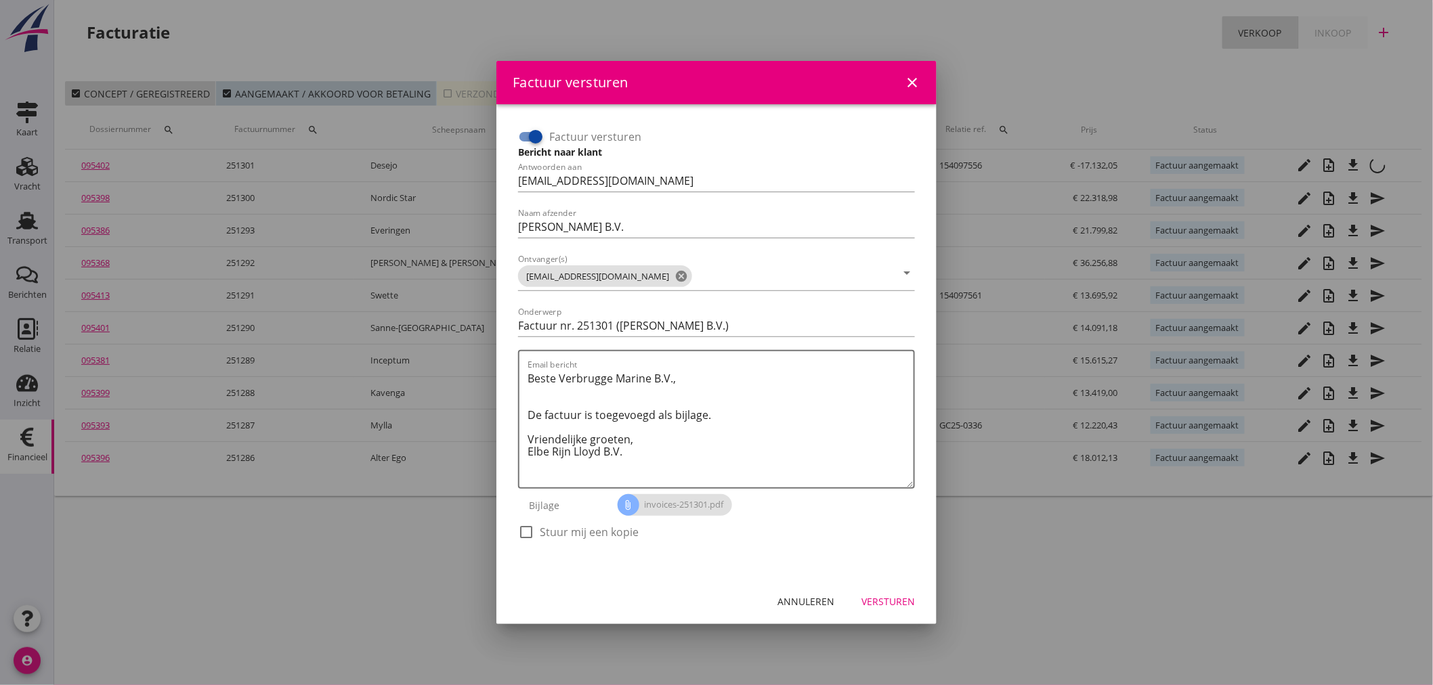
click at [557, 528] on label "Stuur mij een kopie" at bounding box center [589, 532] width 99 height 14
checkbox input "true"
click at [903, 600] on div "Versturen" at bounding box center [887, 601] width 53 height 14
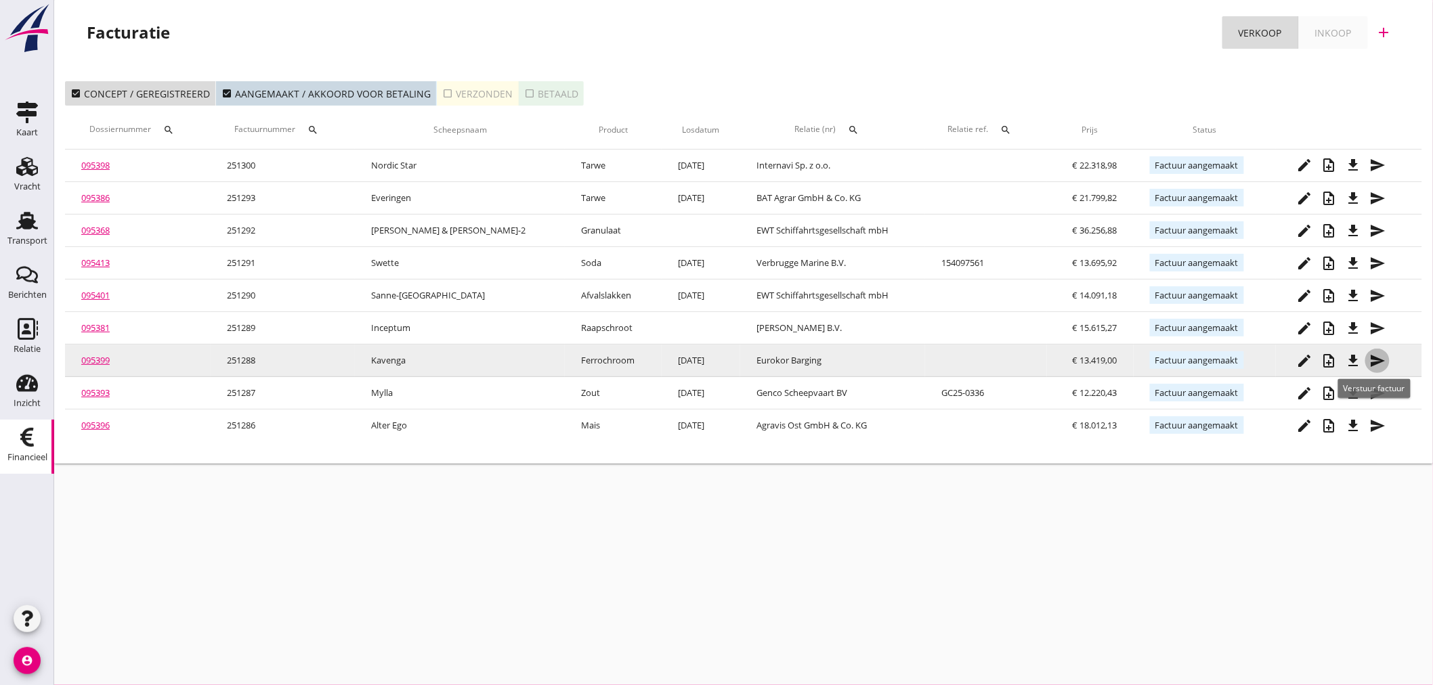
click at [1372, 362] on icon "send" at bounding box center [1377, 361] width 16 height 16
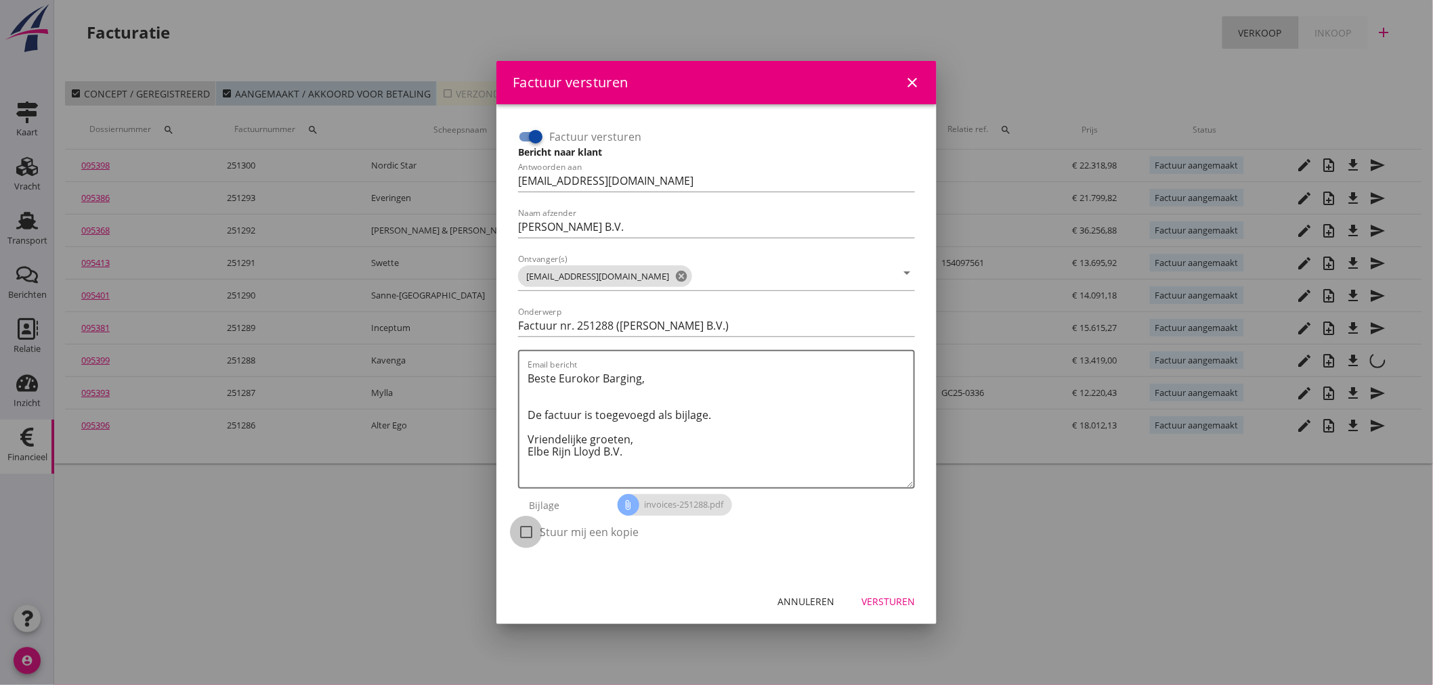
click at [529, 535] on div at bounding box center [526, 532] width 23 height 23
checkbox input "true"
click at [355, 513] on div at bounding box center [716, 342] width 1433 height 685
click at [886, 606] on div "Versturen" at bounding box center [887, 601] width 53 height 14
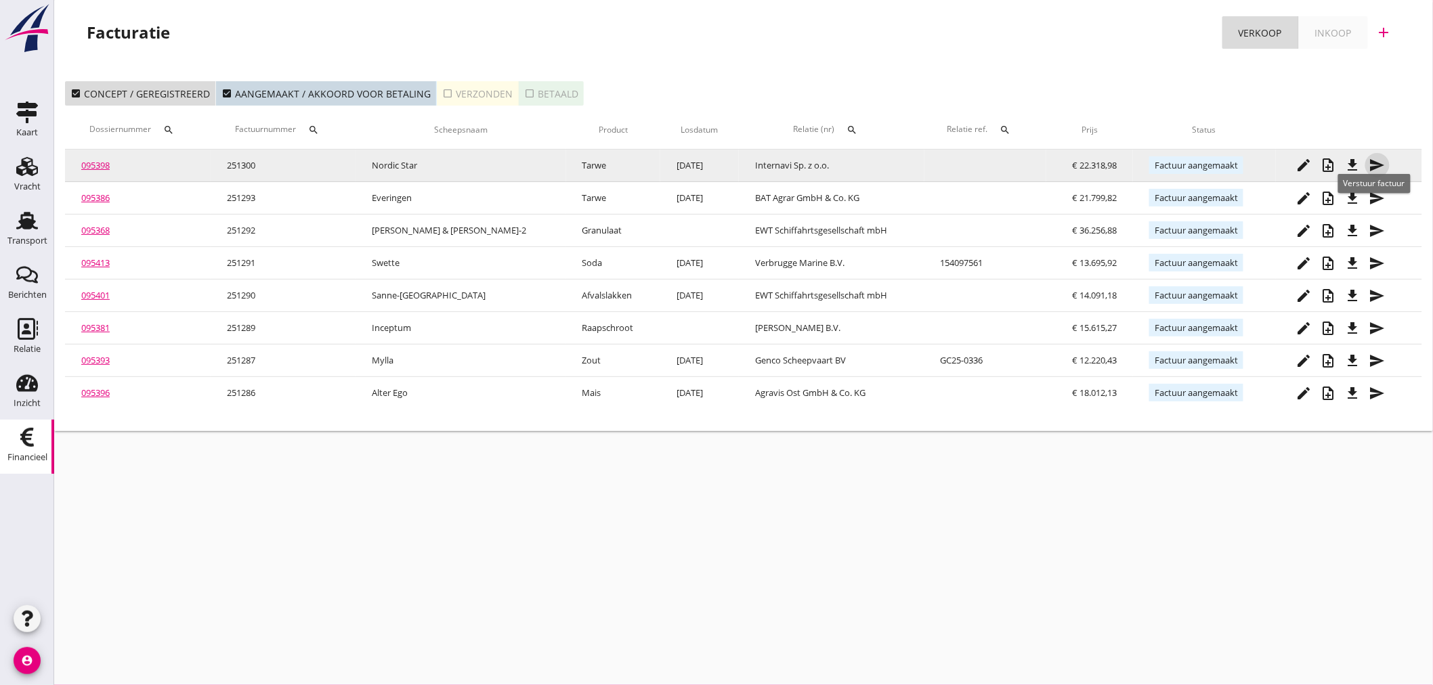
click at [1374, 161] on icon "send" at bounding box center [1377, 165] width 16 height 16
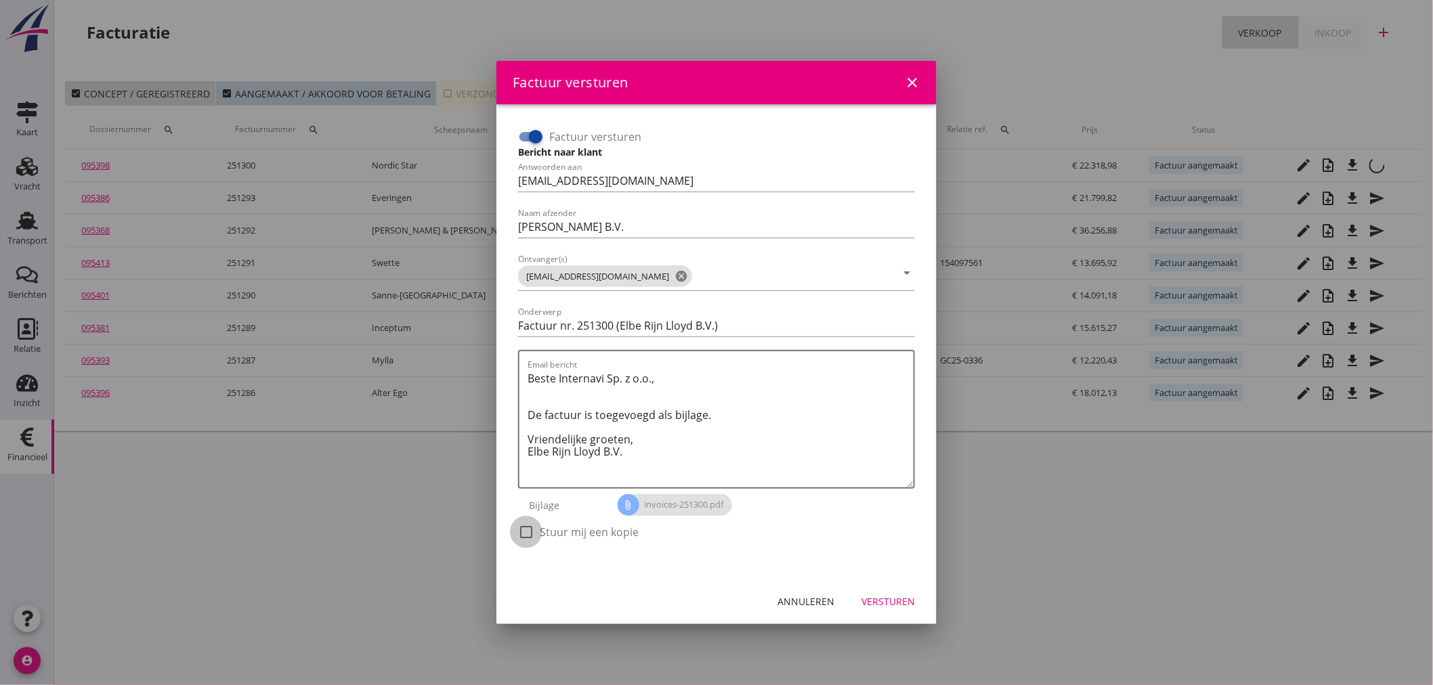
click at [526, 531] on div at bounding box center [526, 532] width 23 height 23
checkbox input "true"
click at [890, 603] on div "Versturen" at bounding box center [887, 601] width 53 height 14
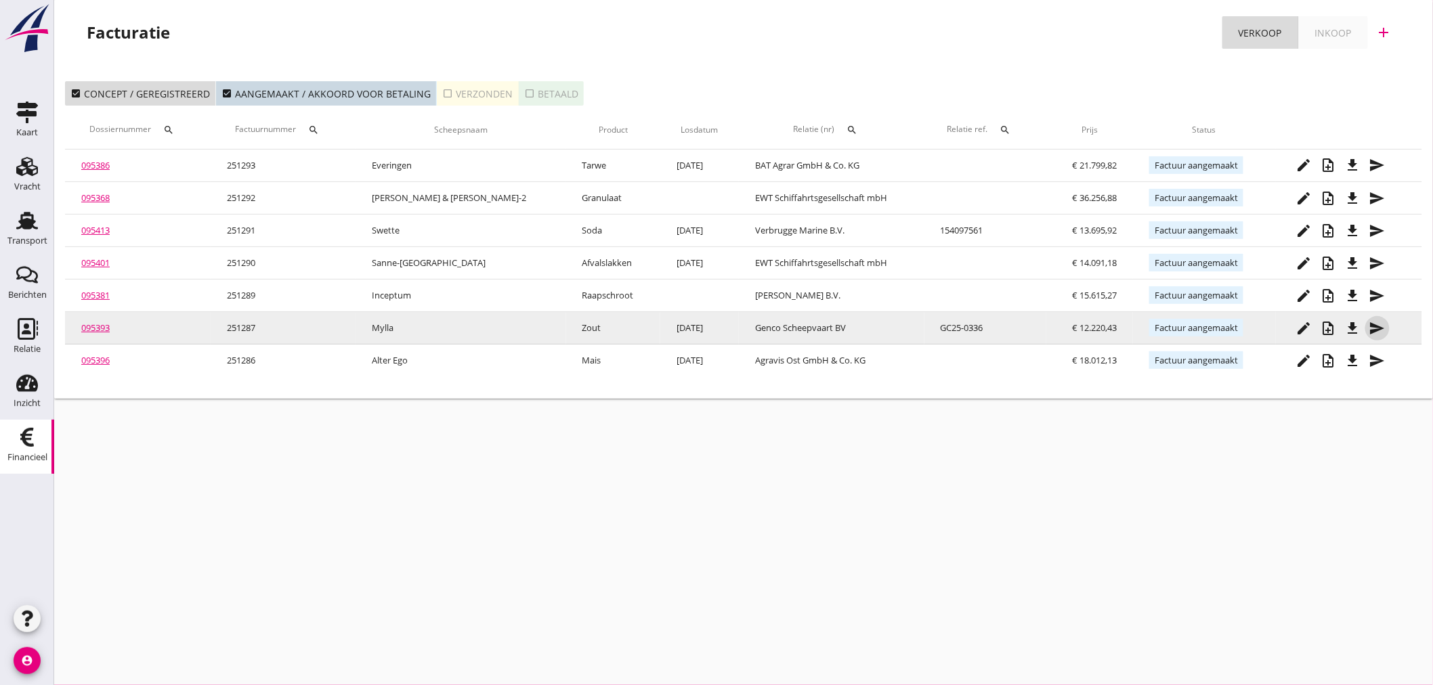
click at [1378, 326] on icon "send" at bounding box center [1377, 328] width 16 height 16
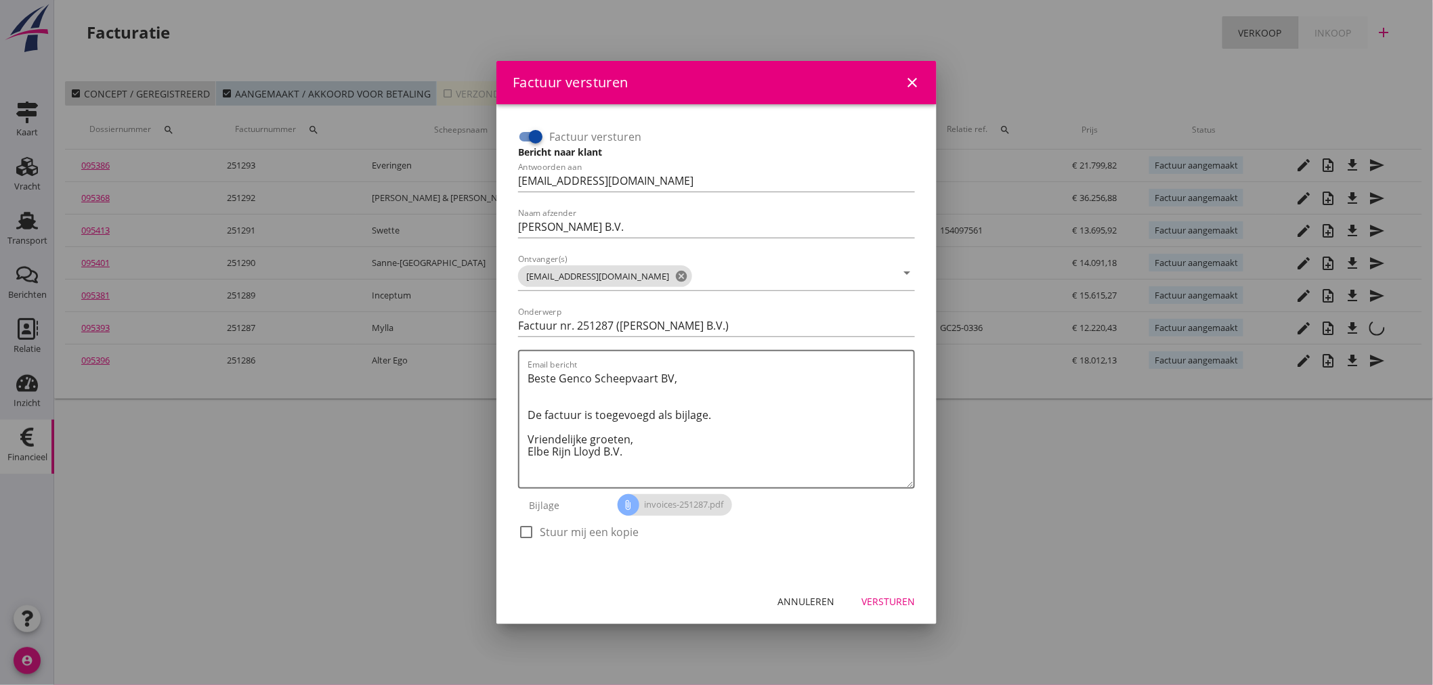
drag, startPoint x: 542, startPoint y: 521, endPoint x: 567, endPoint y: 540, distance: 30.9
click at [542, 522] on div "check_box_outline_blank Stuur mij een kopie" at bounding box center [716, 538] width 397 height 35
drag, startPoint x: 543, startPoint y: 525, endPoint x: 572, endPoint y: 531, distance: 29.9
click at [547, 527] on label "Stuur mij een kopie" at bounding box center [589, 532] width 99 height 14
checkbox input "true"
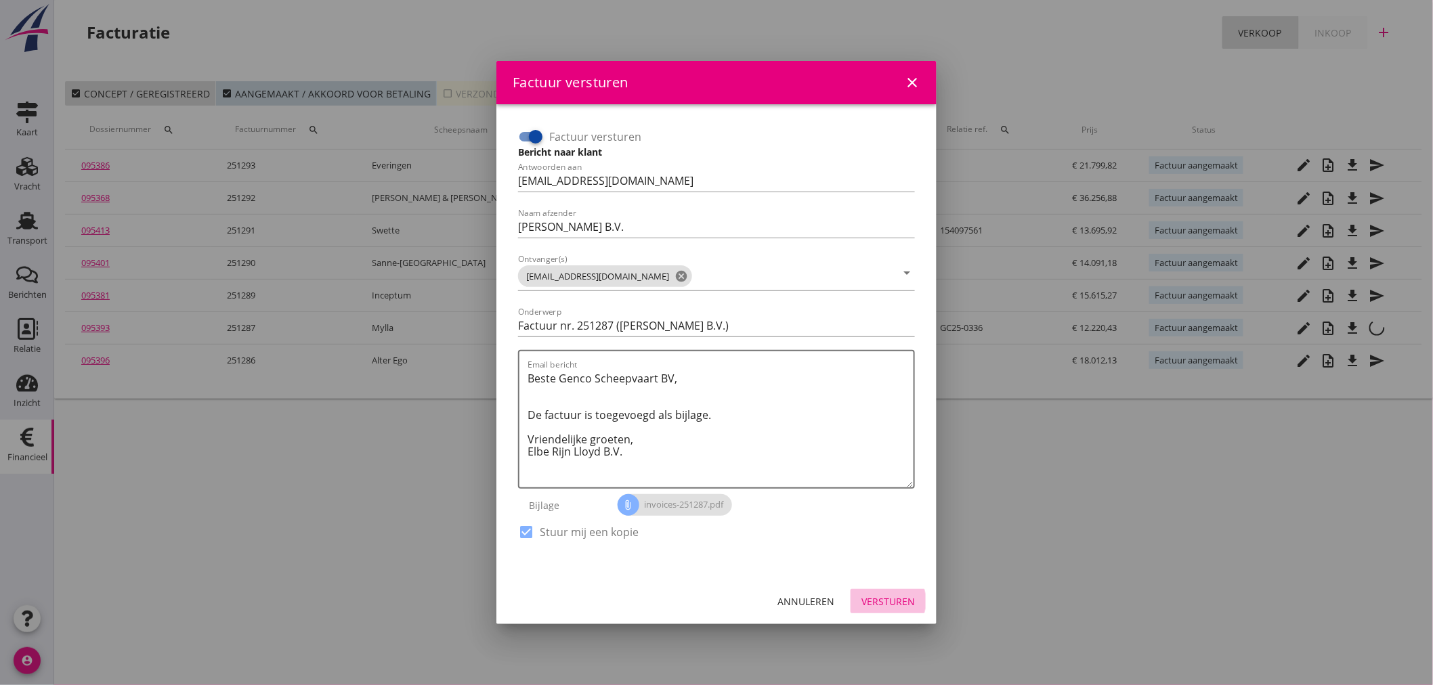
click at [879, 601] on div "Versturen" at bounding box center [887, 601] width 53 height 14
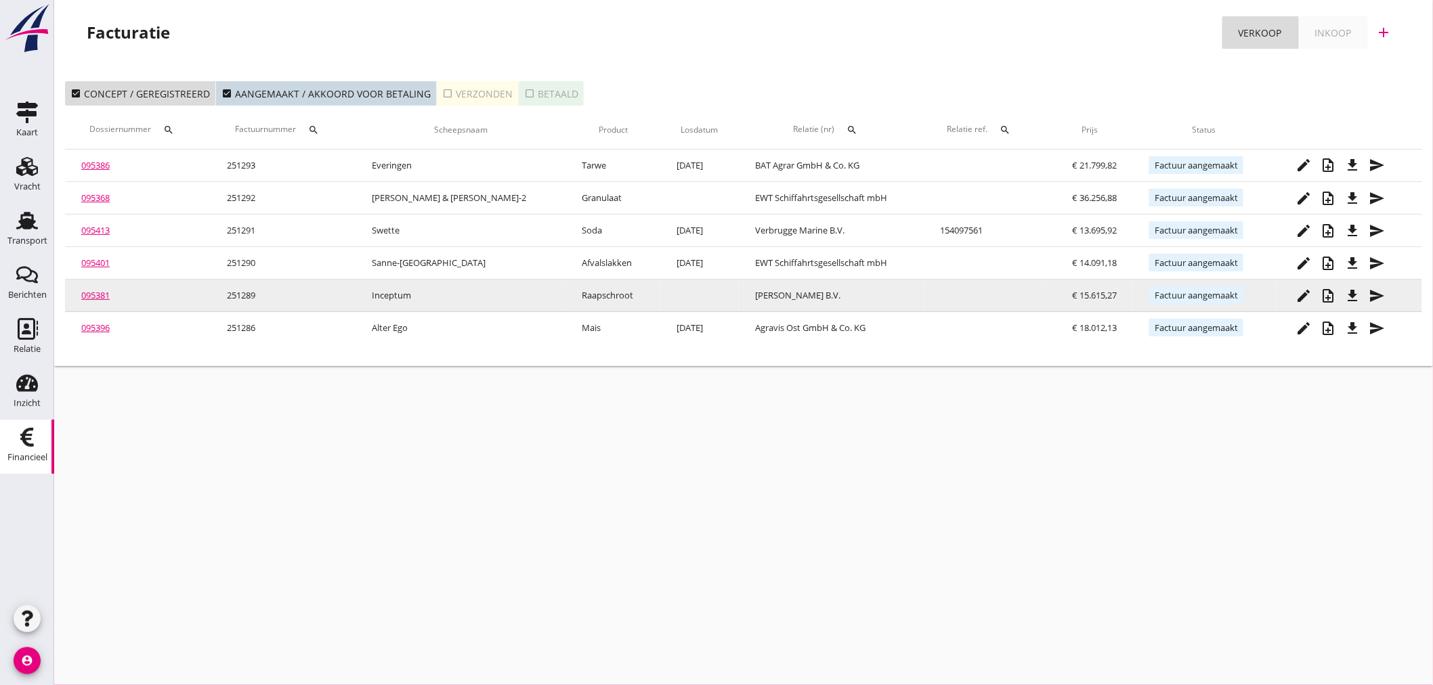
click at [1374, 299] on icon "send" at bounding box center [1377, 296] width 16 height 16
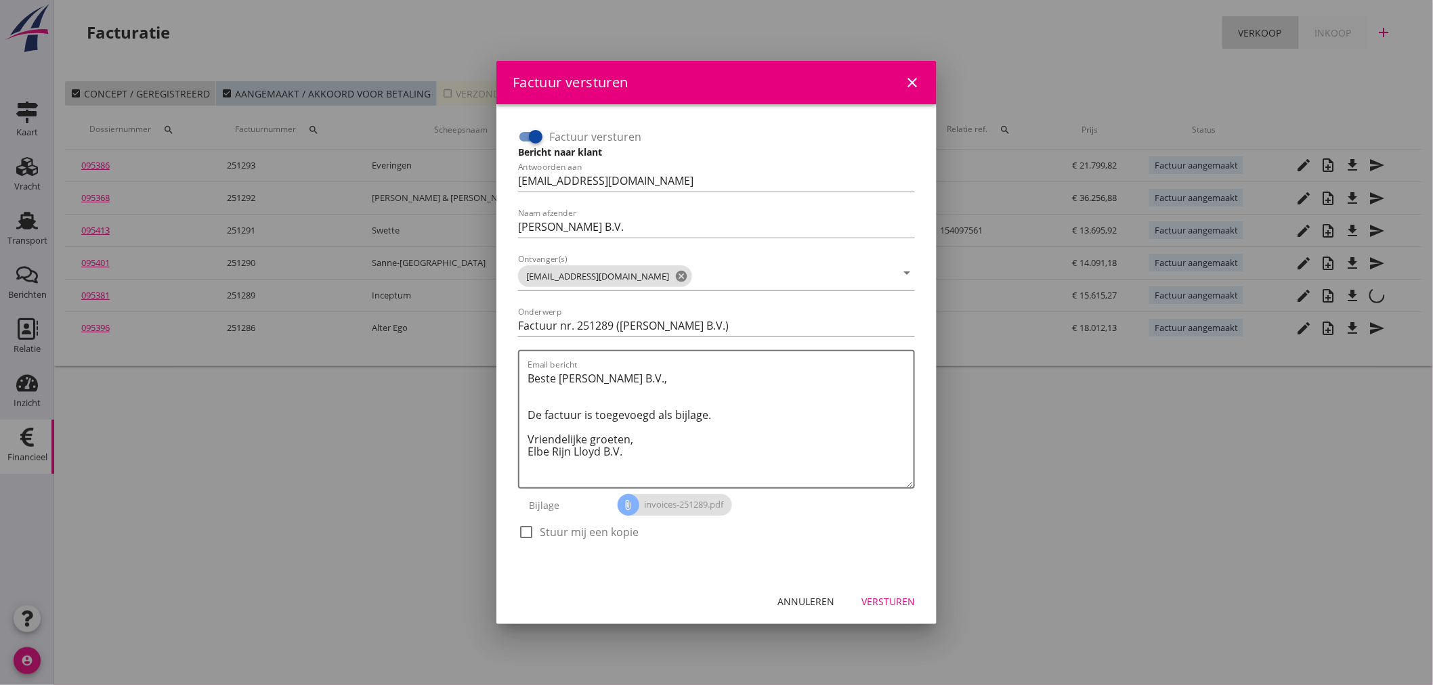
drag, startPoint x: 522, startPoint y: 545, endPoint x: 540, endPoint y: 523, distance: 28.3
click at [538, 525] on div "check_box_outline_blank Stuur mij een kopie" at bounding box center [578, 540] width 121 height 32
click at [540, 524] on div "check_box_outline_blank Stuur mij een kopie" at bounding box center [578, 532] width 121 height 16
click at [513, 525] on div "Factuur versturen Bericht naar klant Antwoorden aan [EMAIL_ADDRESS][DOMAIN_NAME…" at bounding box center [716, 341] width 418 height 452
click at [523, 529] on div at bounding box center [526, 532] width 23 height 23
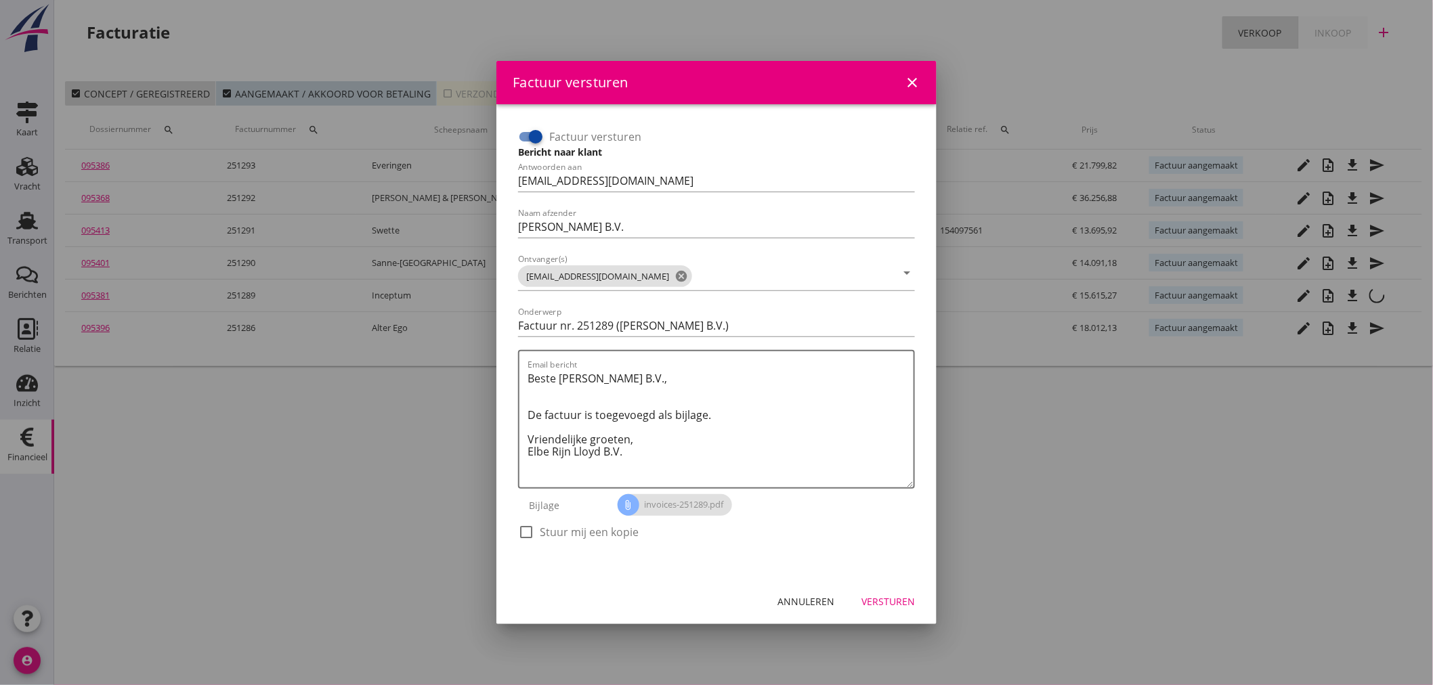
checkbox input "true"
drag, startPoint x: 892, startPoint y: 606, endPoint x: 875, endPoint y: 599, distance: 17.6
click at [891, 605] on div "Versturen" at bounding box center [887, 601] width 53 height 14
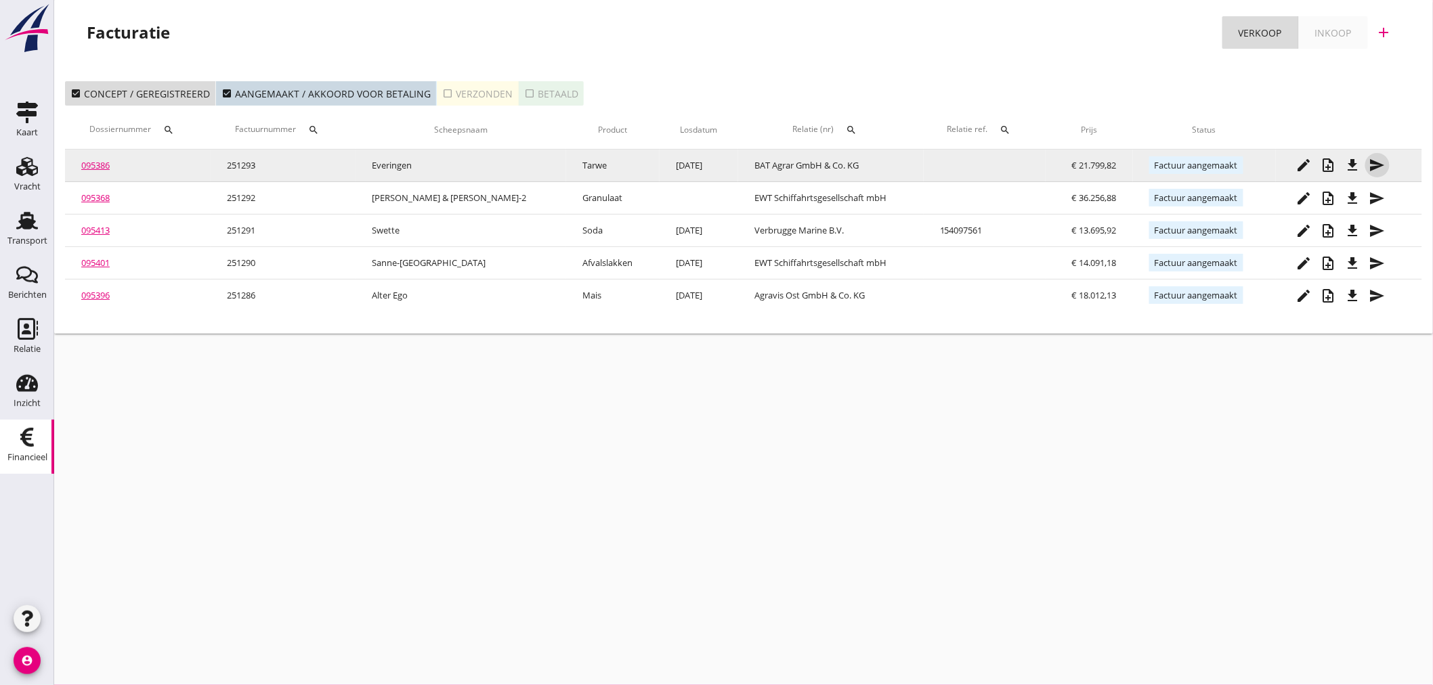
click at [1385, 167] on div "send" at bounding box center [1377, 165] width 24 height 16
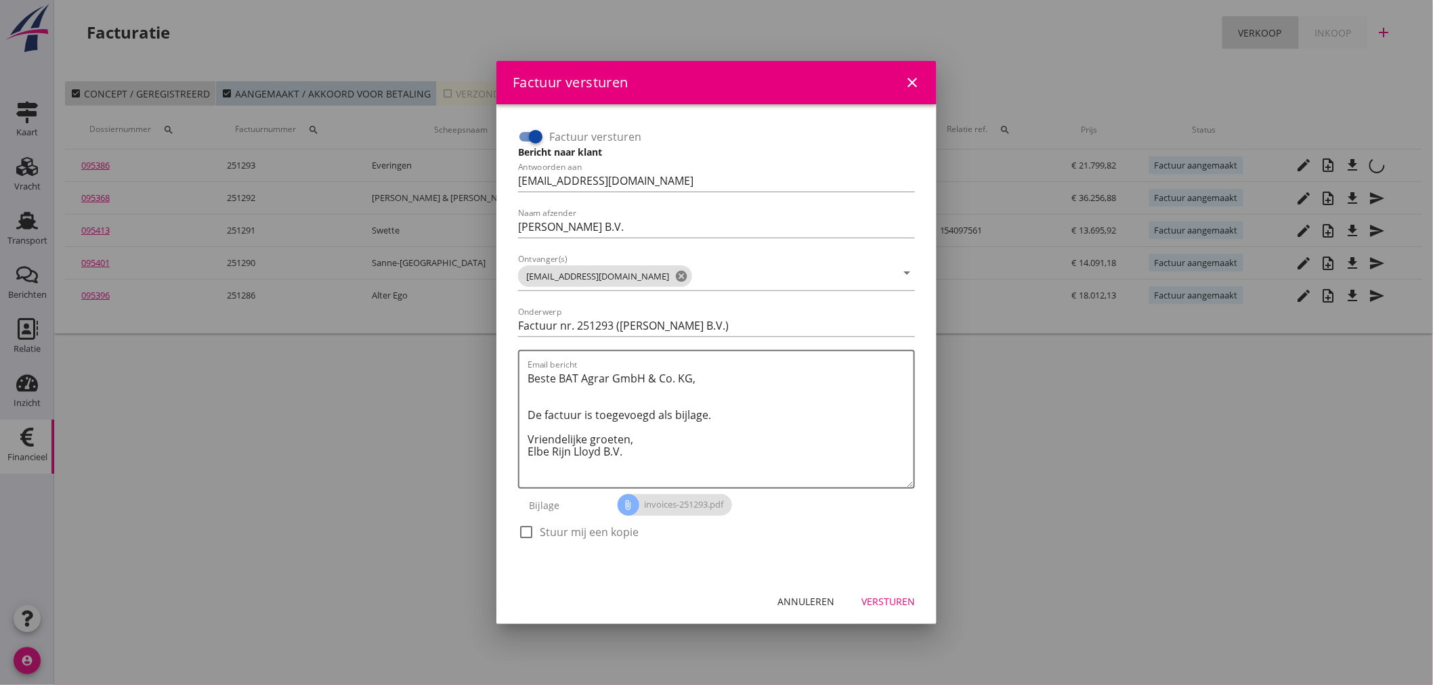
click at [530, 533] on div at bounding box center [526, 532] width 23 height 23
checkbox input "true"
click at [538, 139] on div at bounding box center [535, 136] width 23 height 23
checkbox input "false"
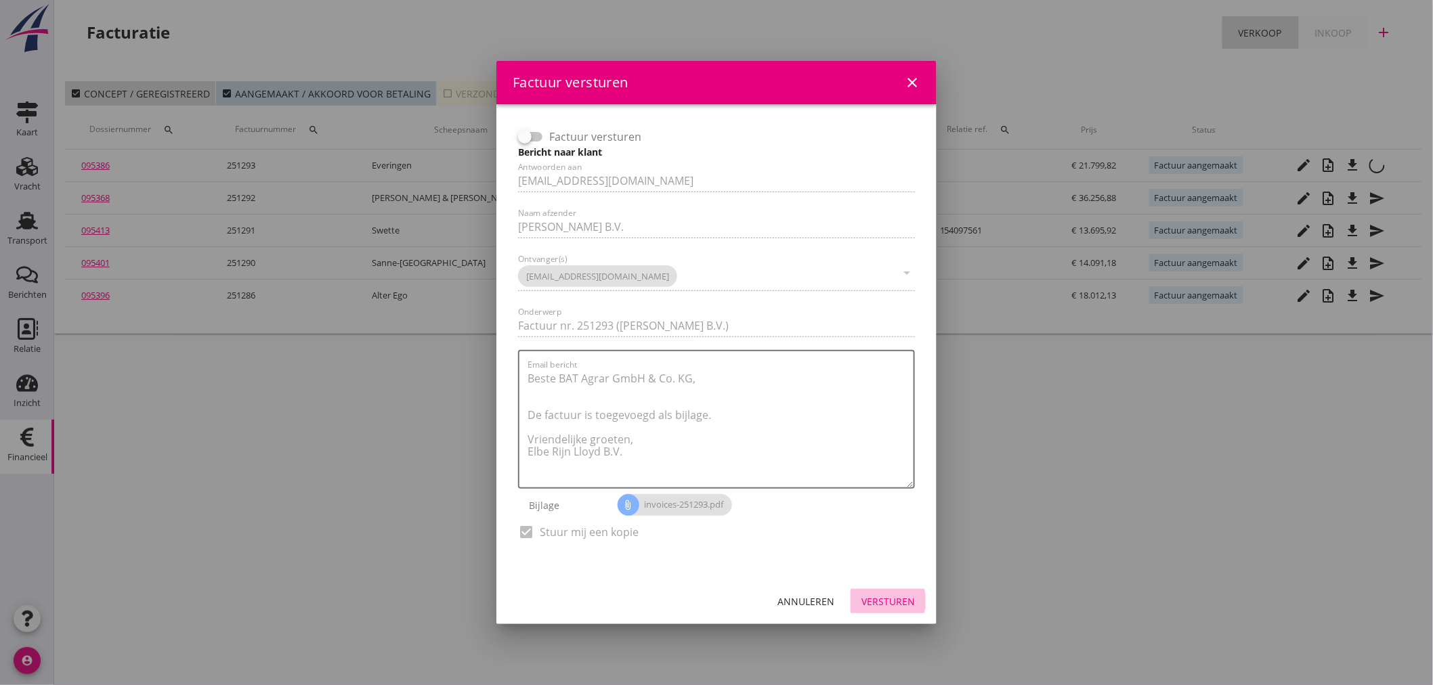
click at [888, 596] on div "Versturen" at bounding box center [887, 601] width 53 height 14
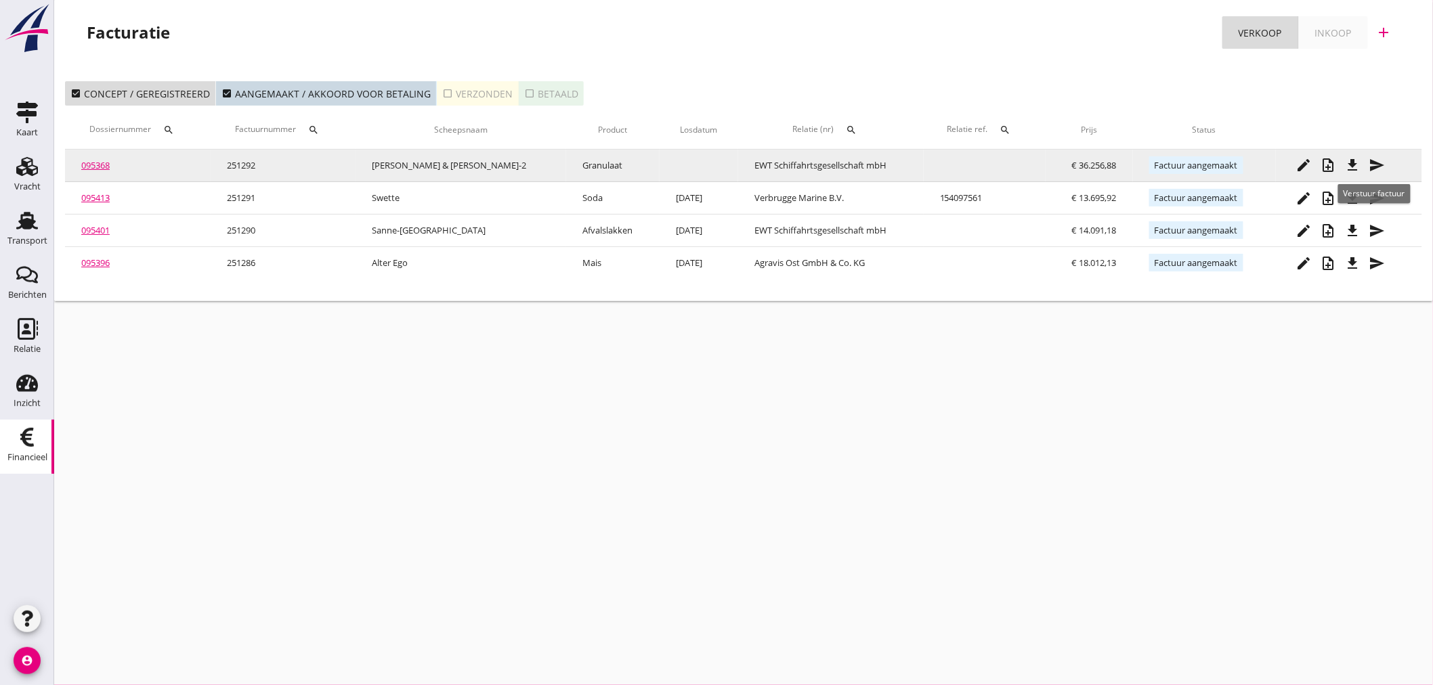
click at [1379, 161] on icon "send" at bounding box center [1377, 165] width 16 height 16
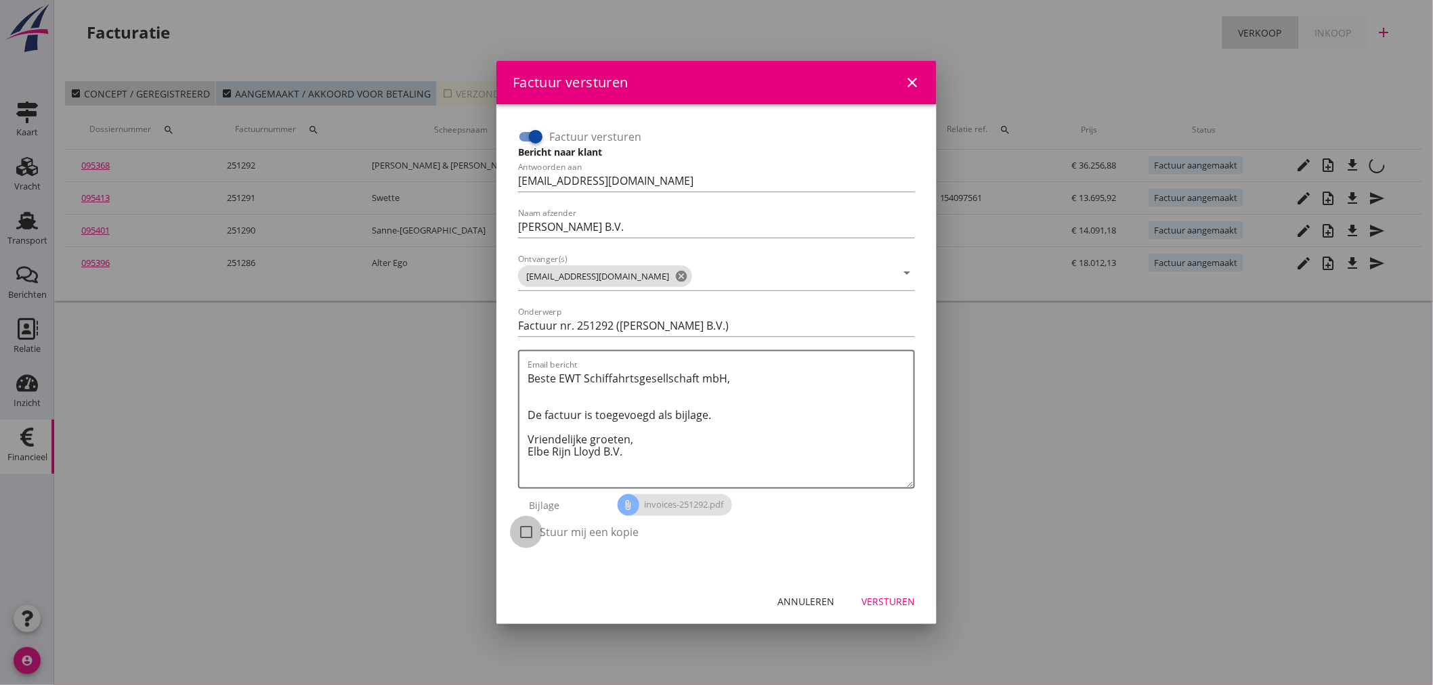
click at [536, 534] on div at bounding box center [526, 532] width 23 height 23
checkbox input "true"
click at [529, 144] on div at bounding box center [535, 136] width 23 height 23
checkbox input "false"
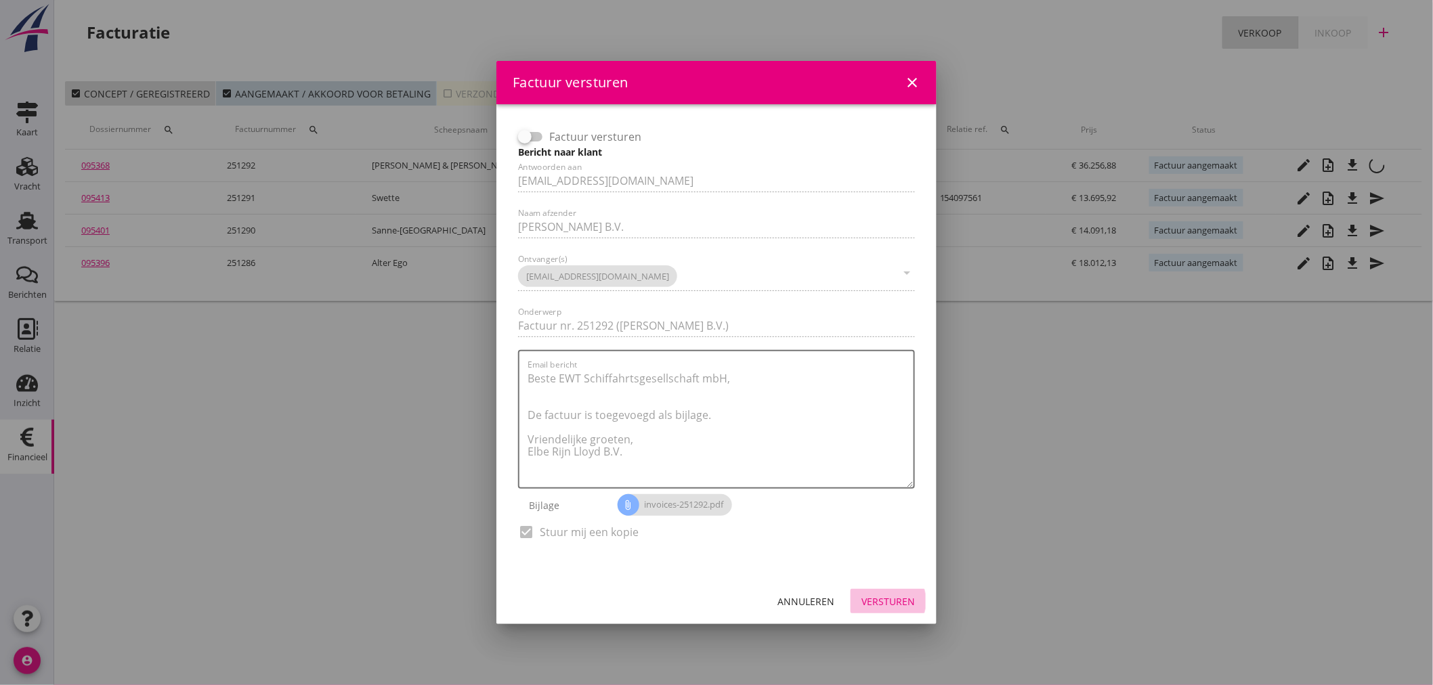
click at [882, 594] on div "Versturen" at bounding box center [887, 601] width 53 height 14
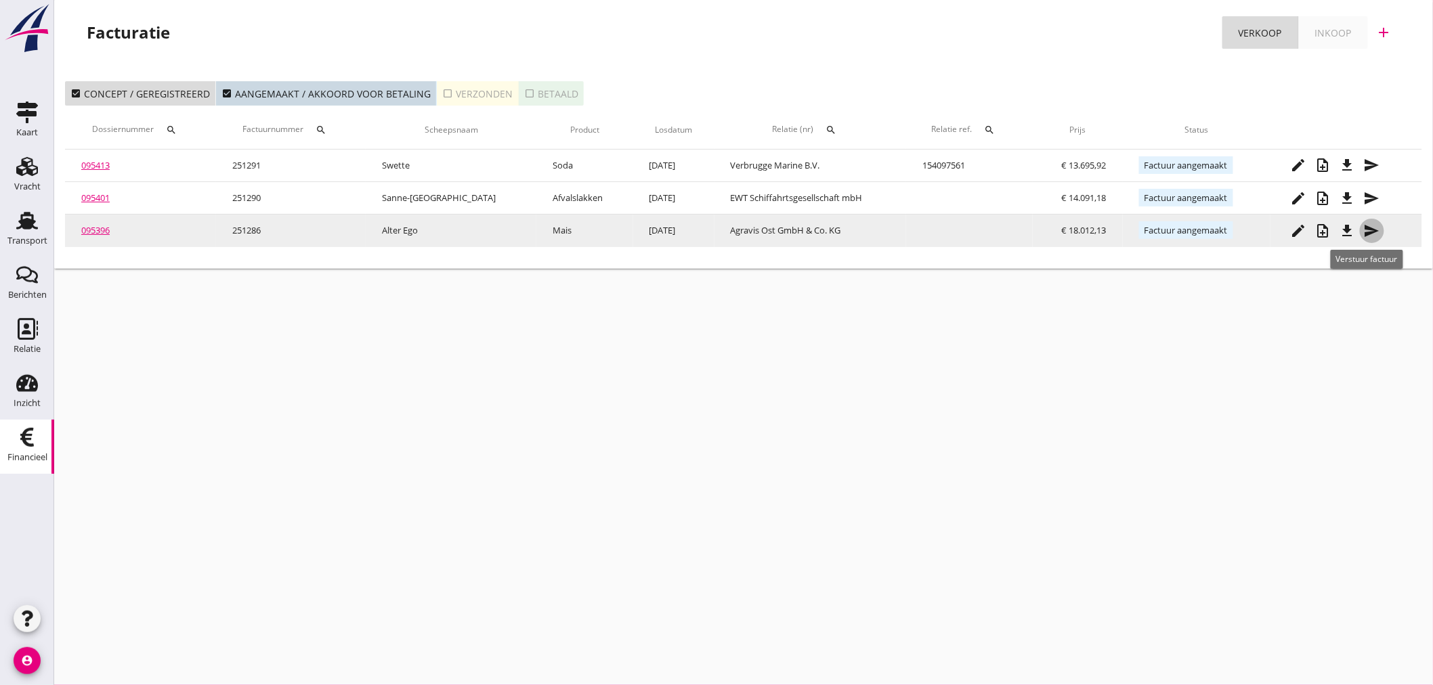
click at [1364, 238] on icon "send" at bounding box center [1372, 231] width 16 height 16
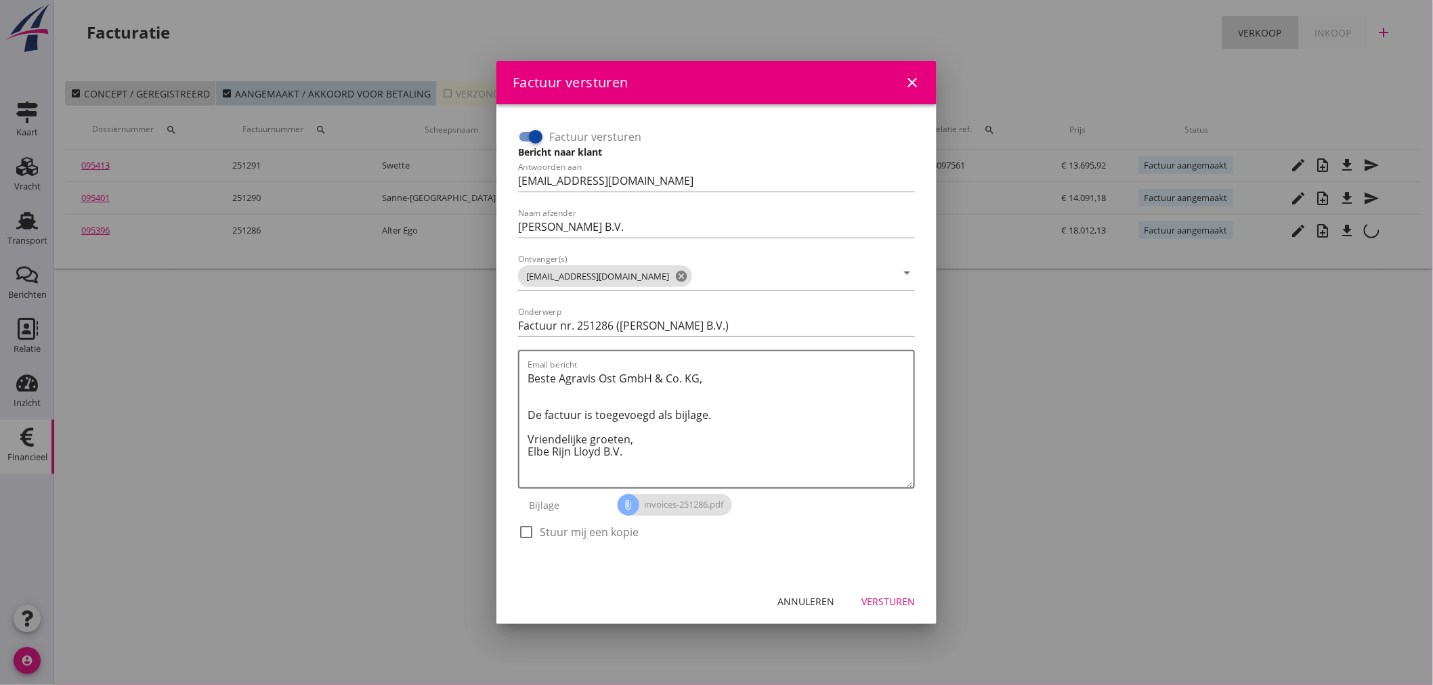
click at [538, 534] on div "check_box_outline_blank Stuur mij een kopie" at bounding box center [578, 532] width 121 height 16
click at [525, 531] on div at bounding box center [526, 532] width 23 height 23
checkbox input "true"
click at [535, 137] on div at bounding box center [535, 136] width 23 height 23
checkbox input "false"
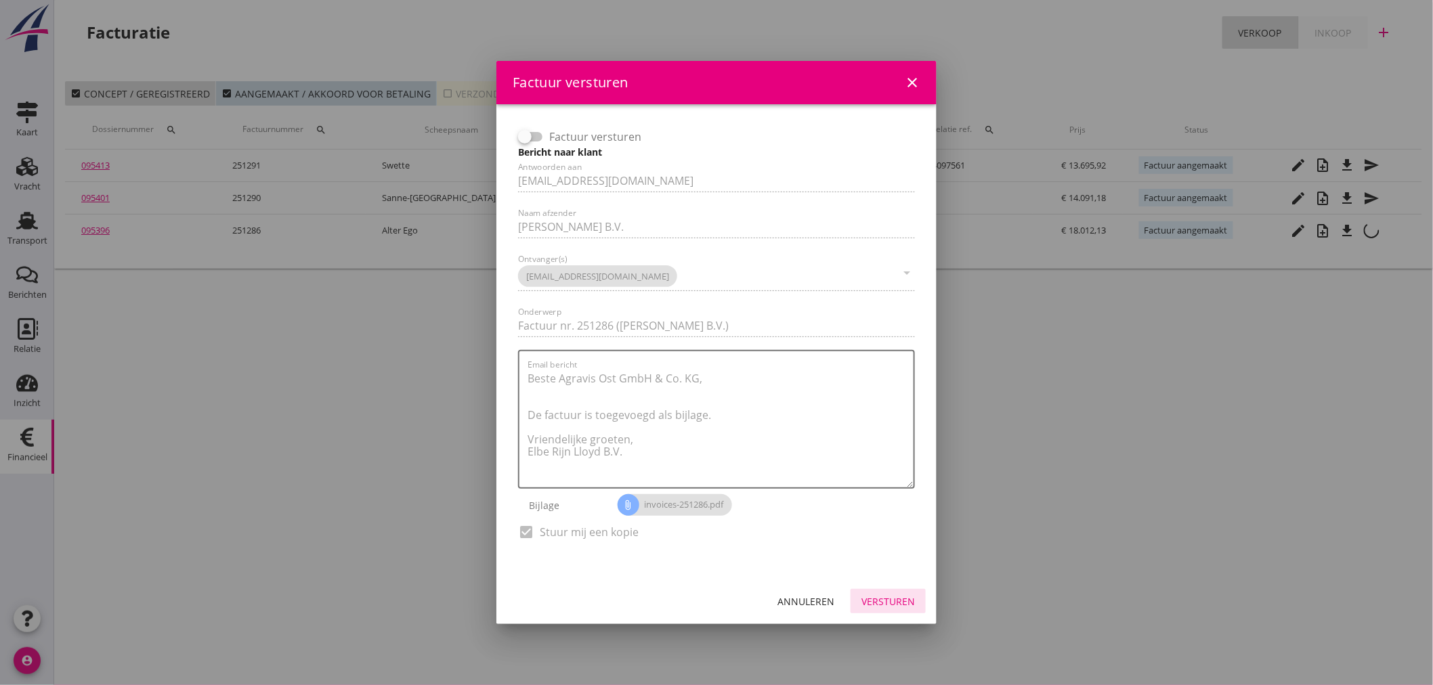
drag, startPoint x: 882, startPoint y: 603, endPoint x: 880, endPoint y: 571, distance: 31.9
click at [881, 594] on div "Versturen" at bounding box center [887, 601] width 53 height 14
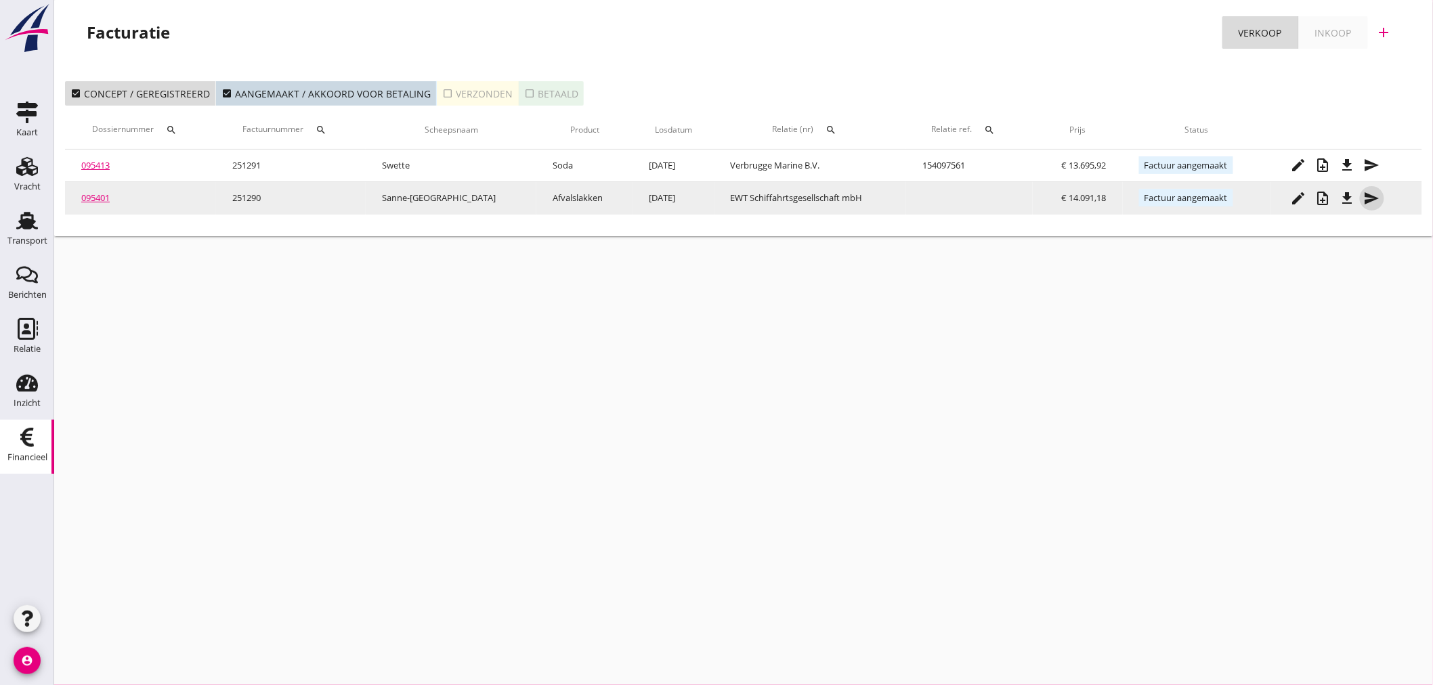
click at [1368, 204] on icon "send" at bounding box center [1372, 198] width 16 height 16
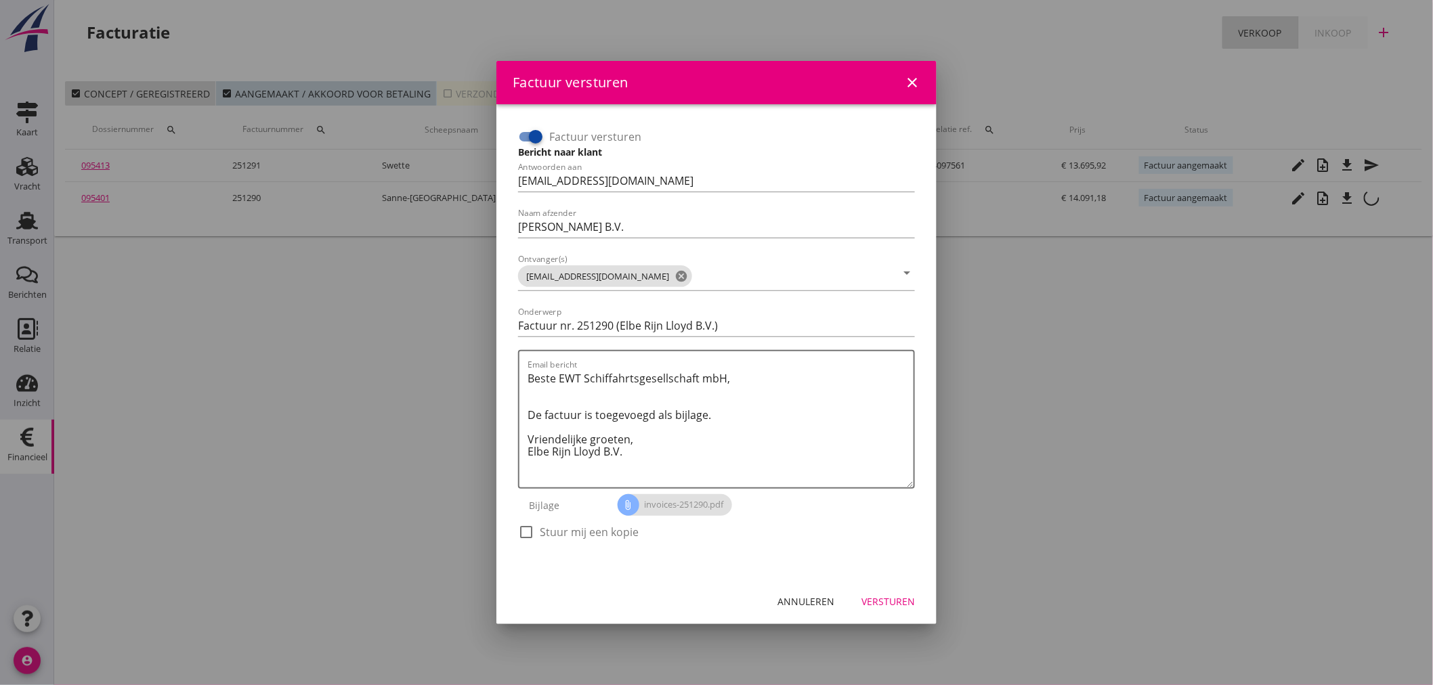
click at [519, 527] on div at bounding box center [526, 532] width 23 height 23
checkbox input "true"
click at [520, 138] on input "Factuur versturen" at bounding box center [531, 137] width 26 height 16
checkbox input "false"
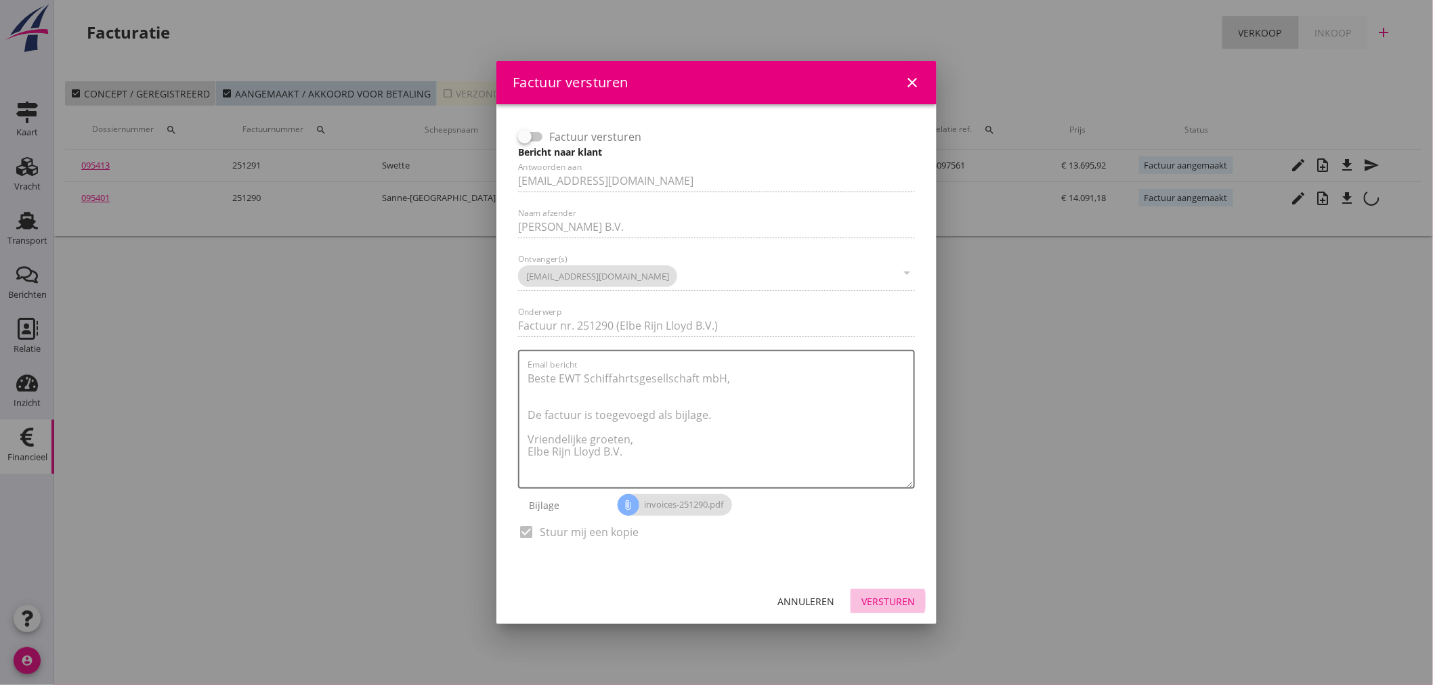
click at [894, 594] on div "Versturen" at bounding box center [887, 601] width 53 height 14
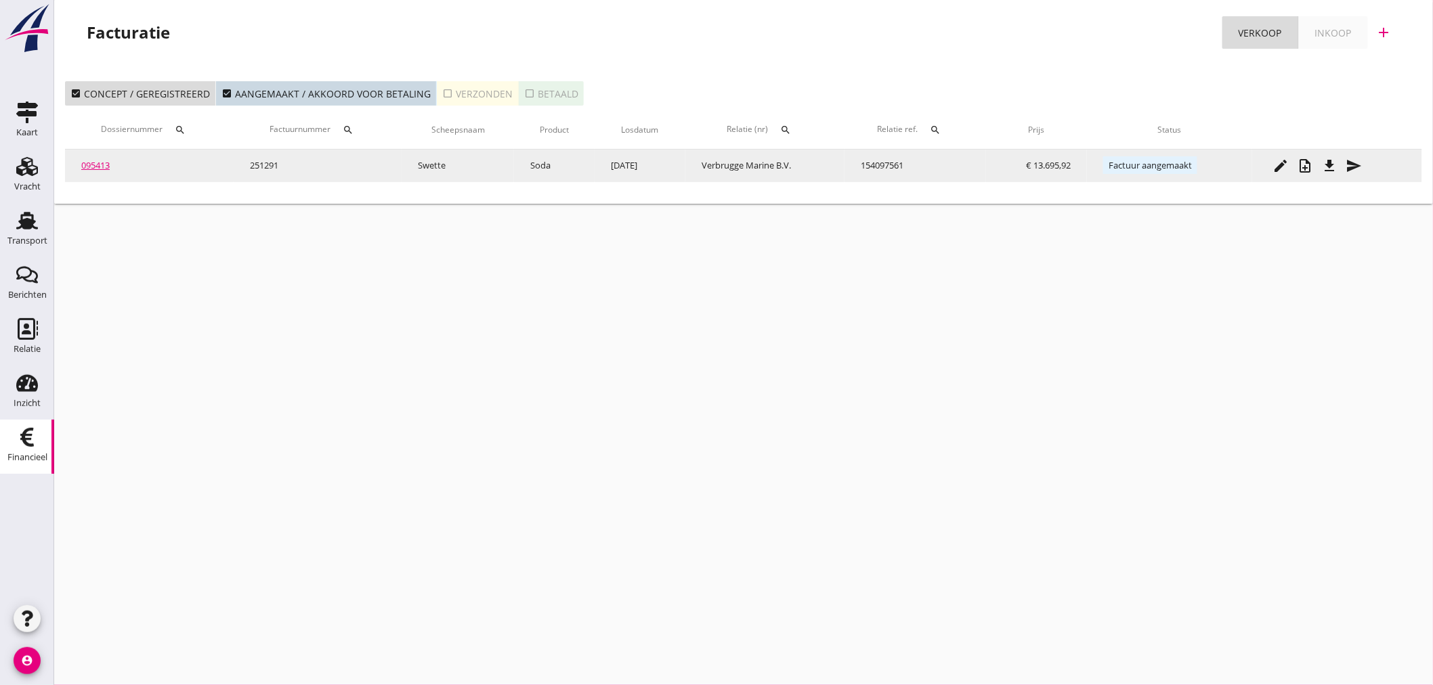
click at [1366, 176] on td "edit note_add file_download send" at bounding box center [1337, 166] width 170 height 32
click at [1357, 165] on icon "send" at bounding box center [1353, 166] width 16 height 16
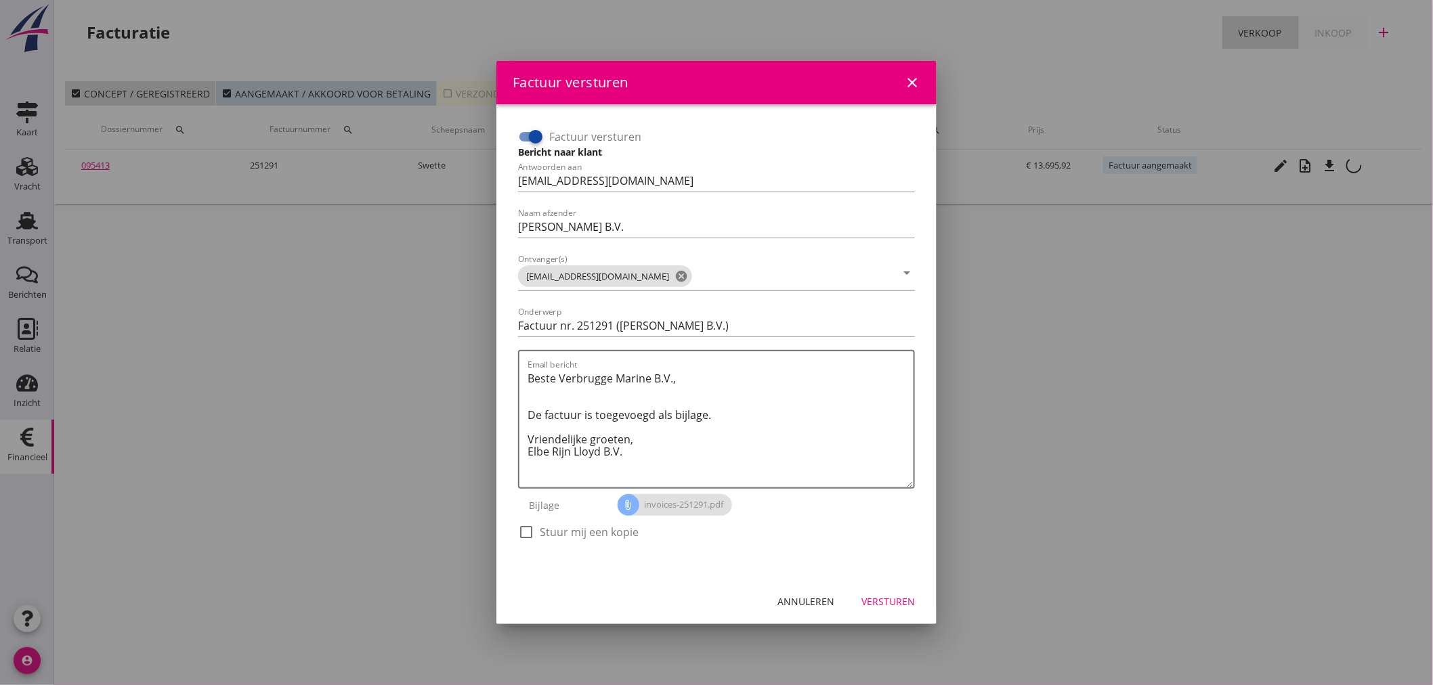
drag, startPoint x: 527, startPoint y: 529, endPoint x: 546, endPoint y: 342, distance: 188.6
click at [529, 528] on div at bounding box center [526, 532] width 23 height 23
checkbox input "true"
click at [546, 133] on div at bounding box center [535, 136] width 23 height 23
checkbox input "false"
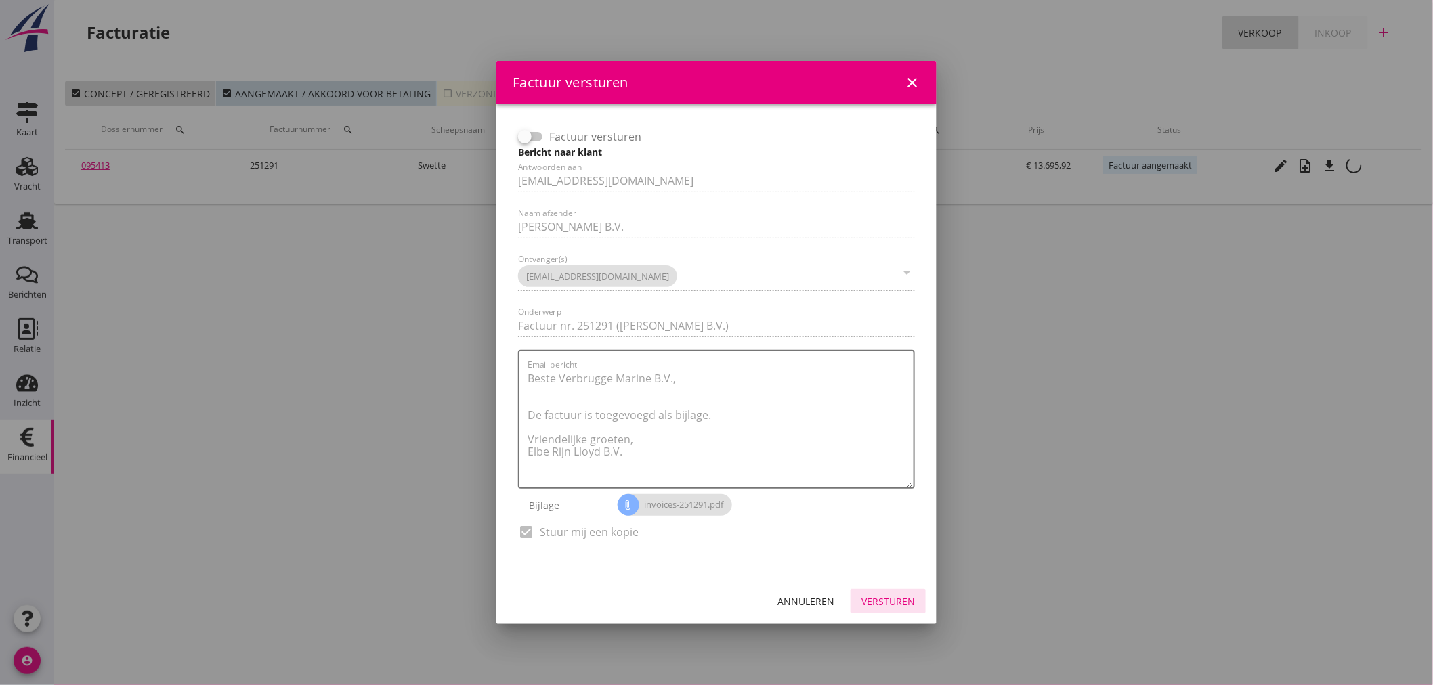
drag, startPoint x: 895, startPoint y: 603, endPoint x: 892, endPoint y: 592, distance: 11.3
click at [894, 596] on div "Versturen" at bounding box center [887, 601] width 53 height 14
